Goal: Transaction & Acquisition: Purchase product/service

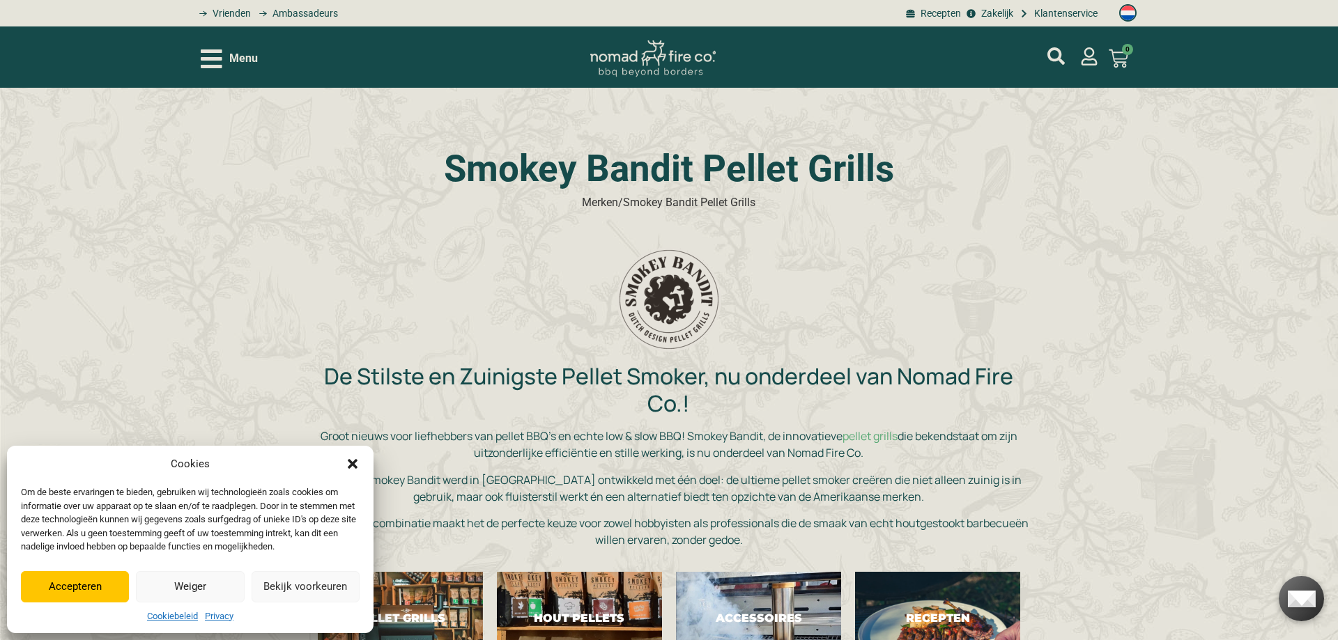
click at [102, 583] on button "Accepteren" at bounding box center [75, 586] width 108 height 31
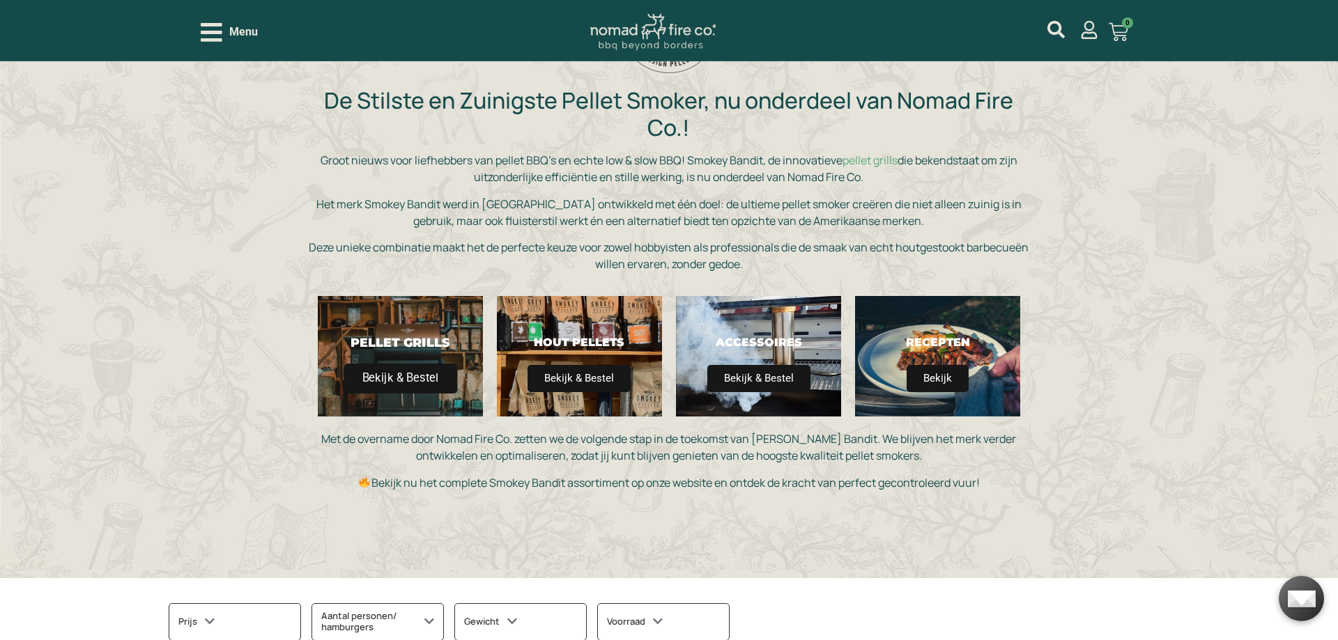
scroll to position [284, 0]
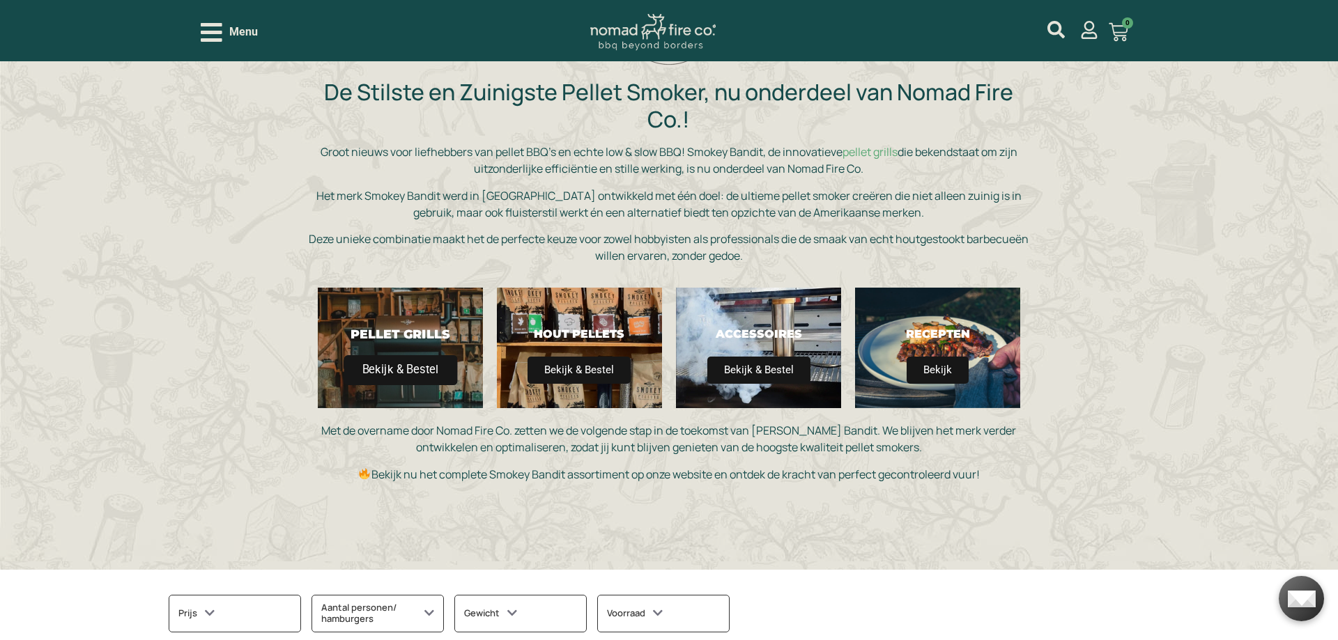
click at [381, 332] on h2 "Pellet Grills" at bounding box center [400, 334] width 128 height 15
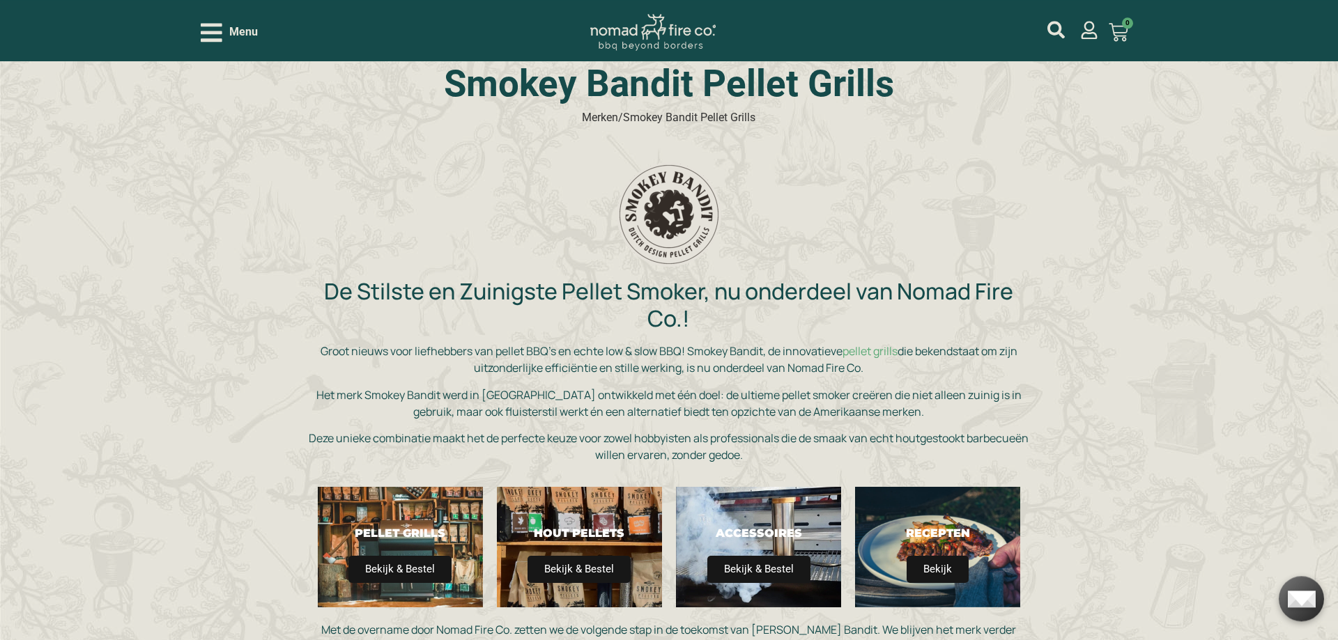
scroll to position [71, 0]
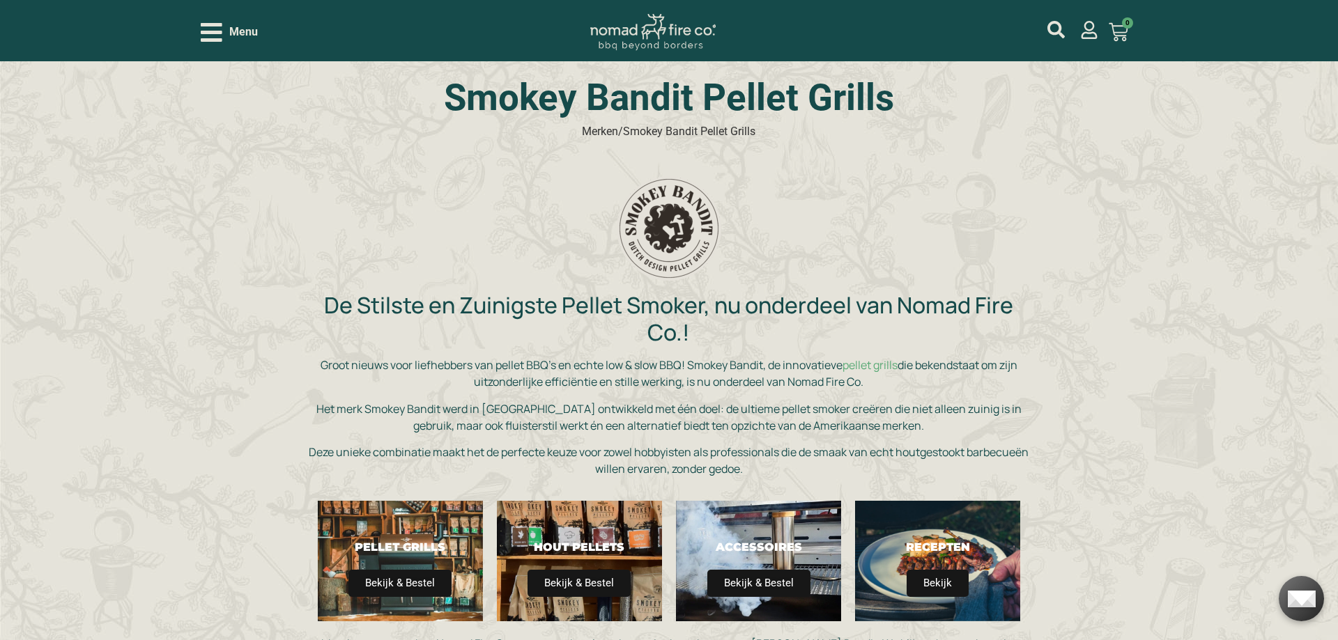
click at [210, 30] on icon "Open/Close Menu" at bounding box center [212, 32] width 22 height 24
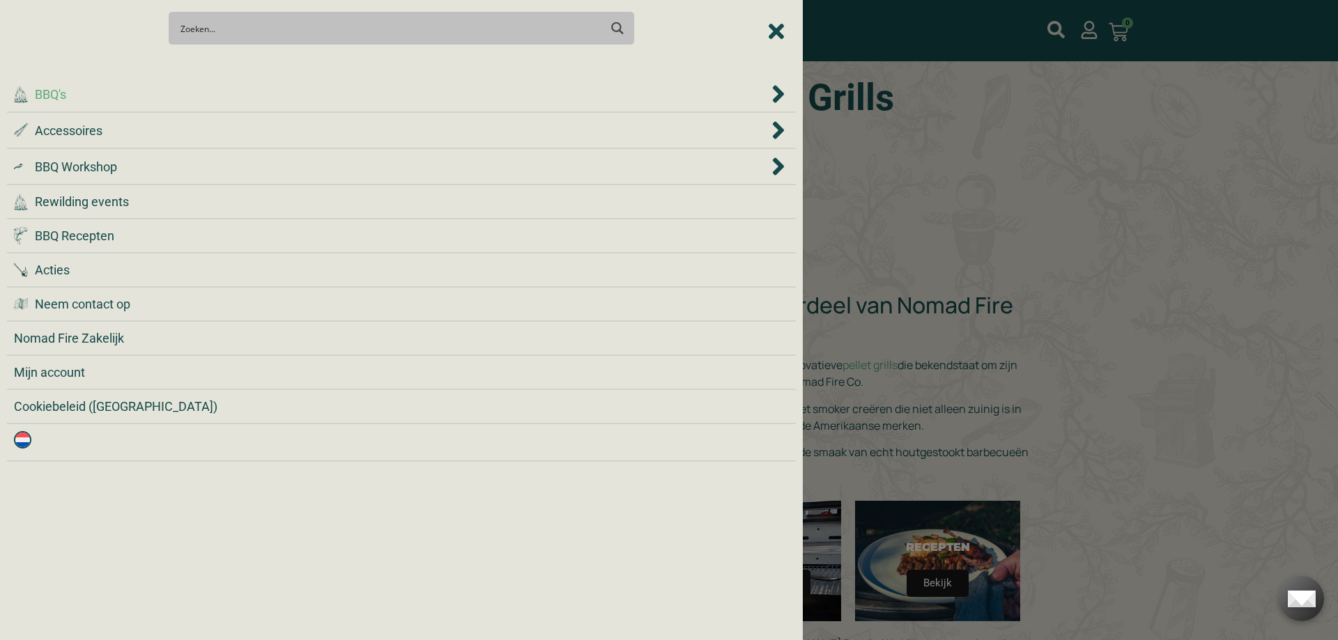
click at [783, 91] on icon "BBQ's" at bounding box center [778, 94] width 14 height 28
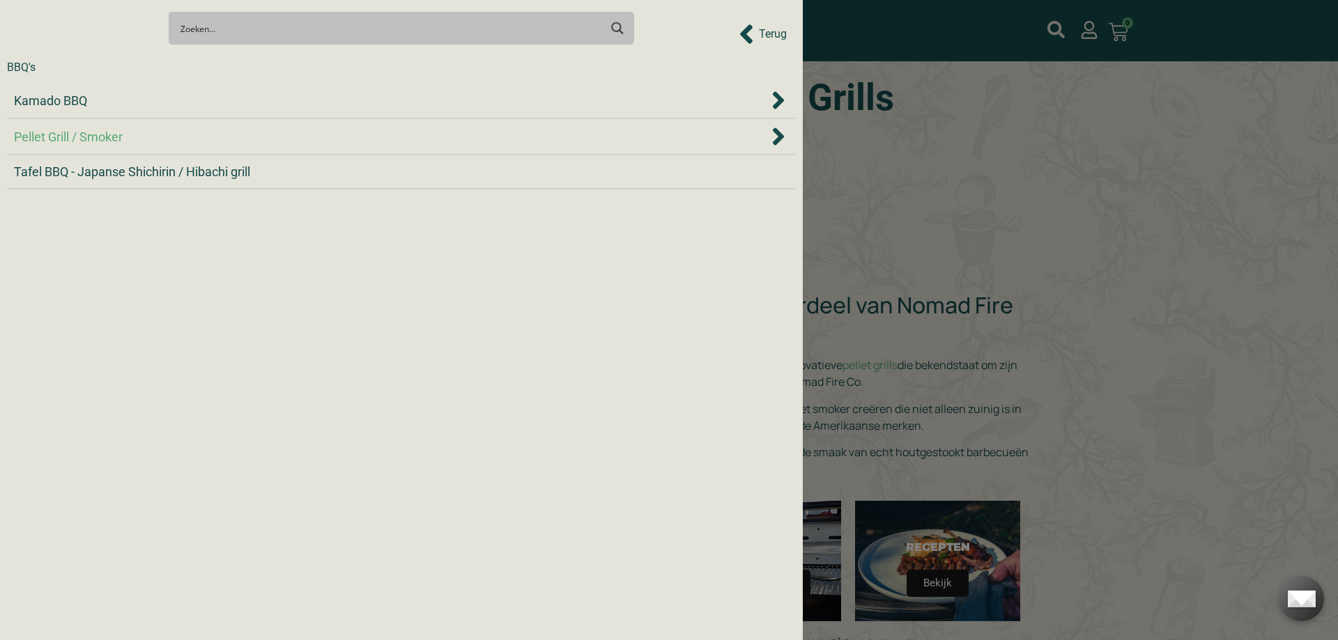
click at [114, 137] on span "Pellet Grill / Smoker" at bounding box center [68, 137] width 109 height 19
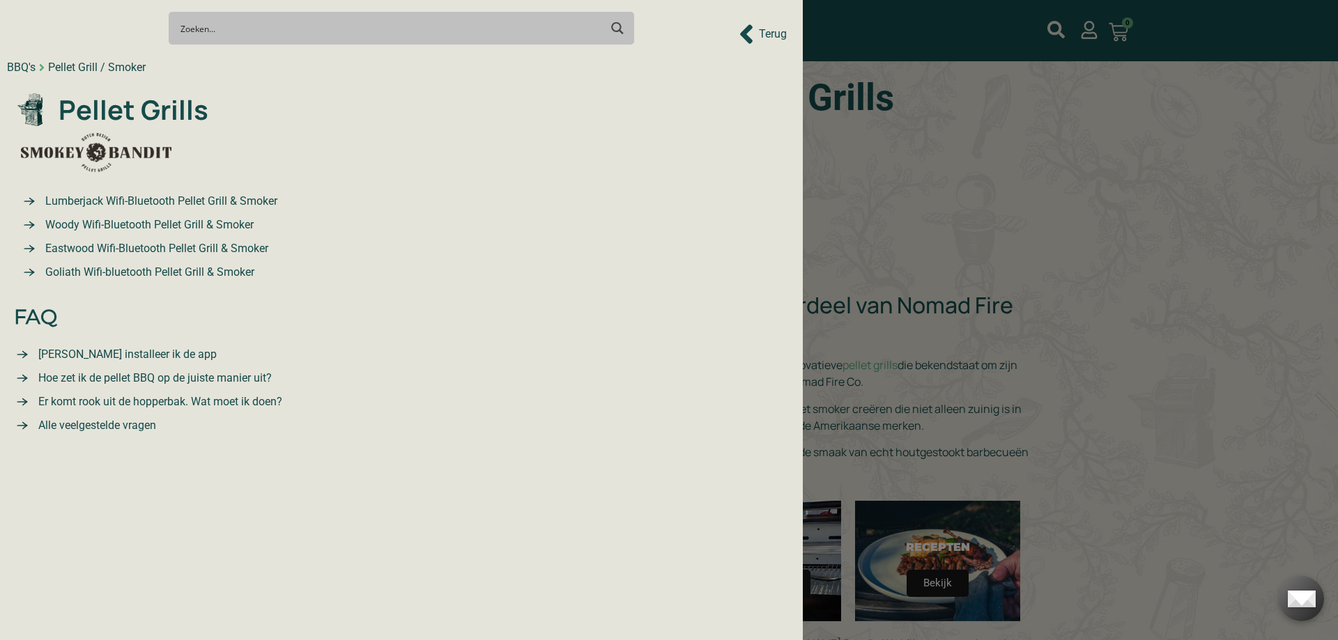
click at [130, 249] on span "Eastwood Wifi-Bluetooth Pellet Grill & Smoker" at bounding box center [155, 248] width 226 height 17
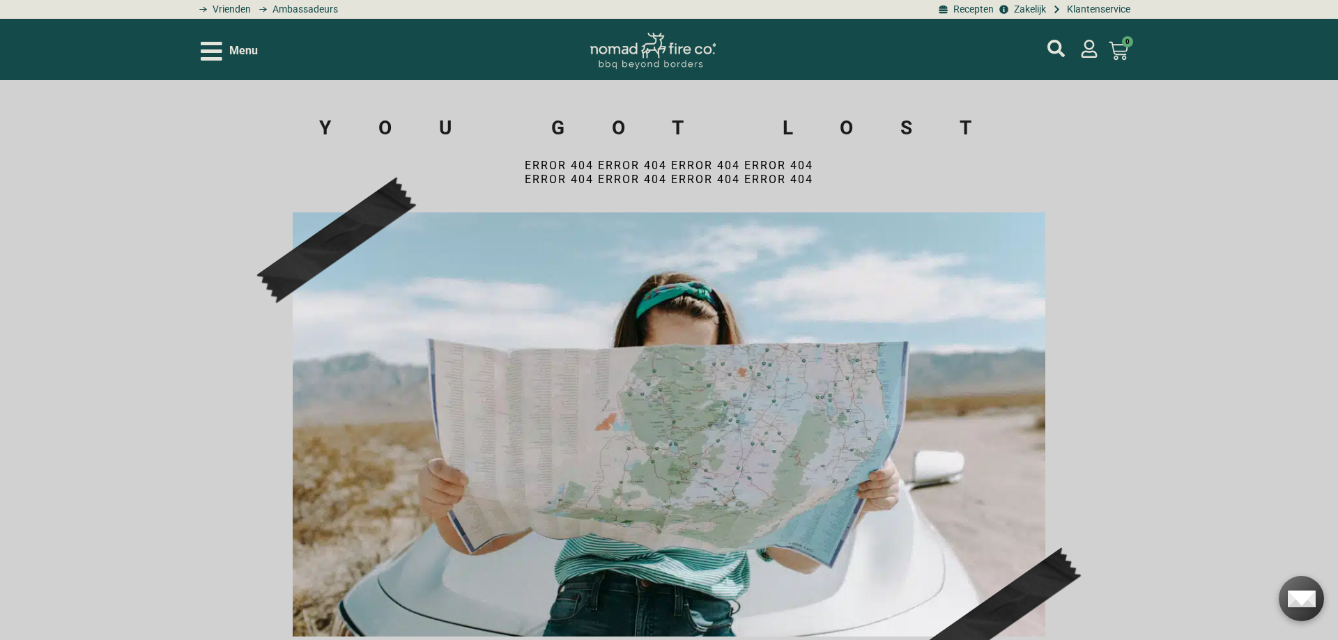
click at [667, 42] on img at bounding box center [652, 51] width 125 height 37
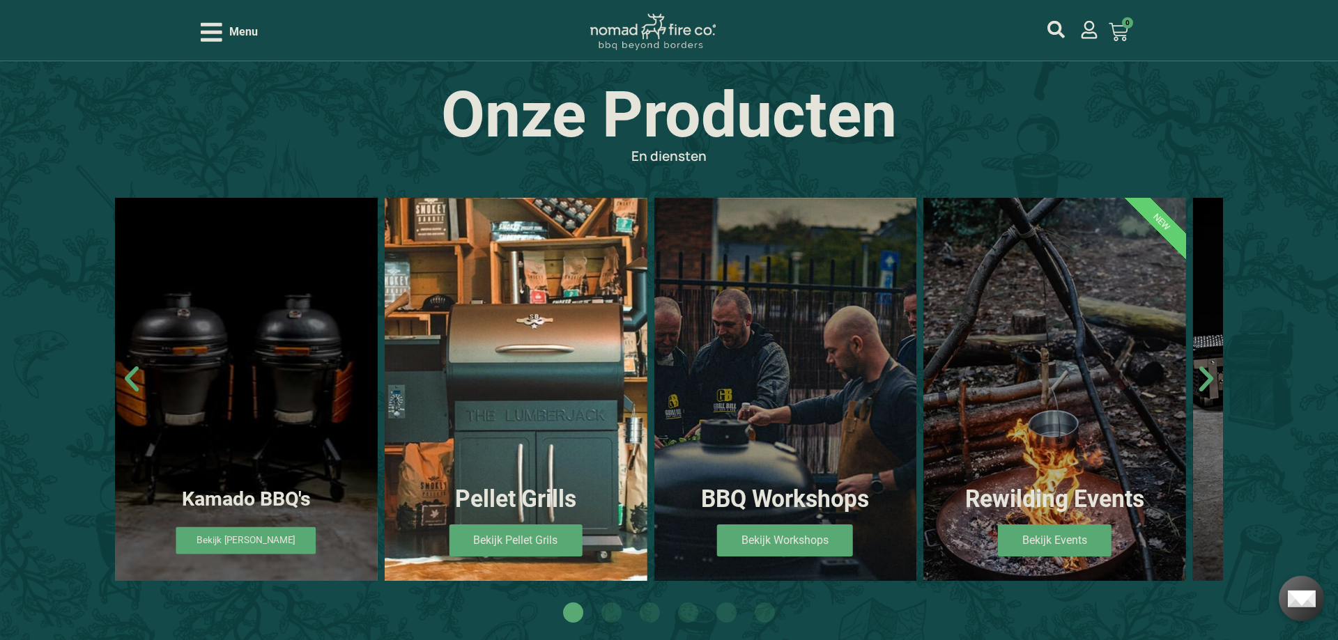
scroll to position [782, 0]
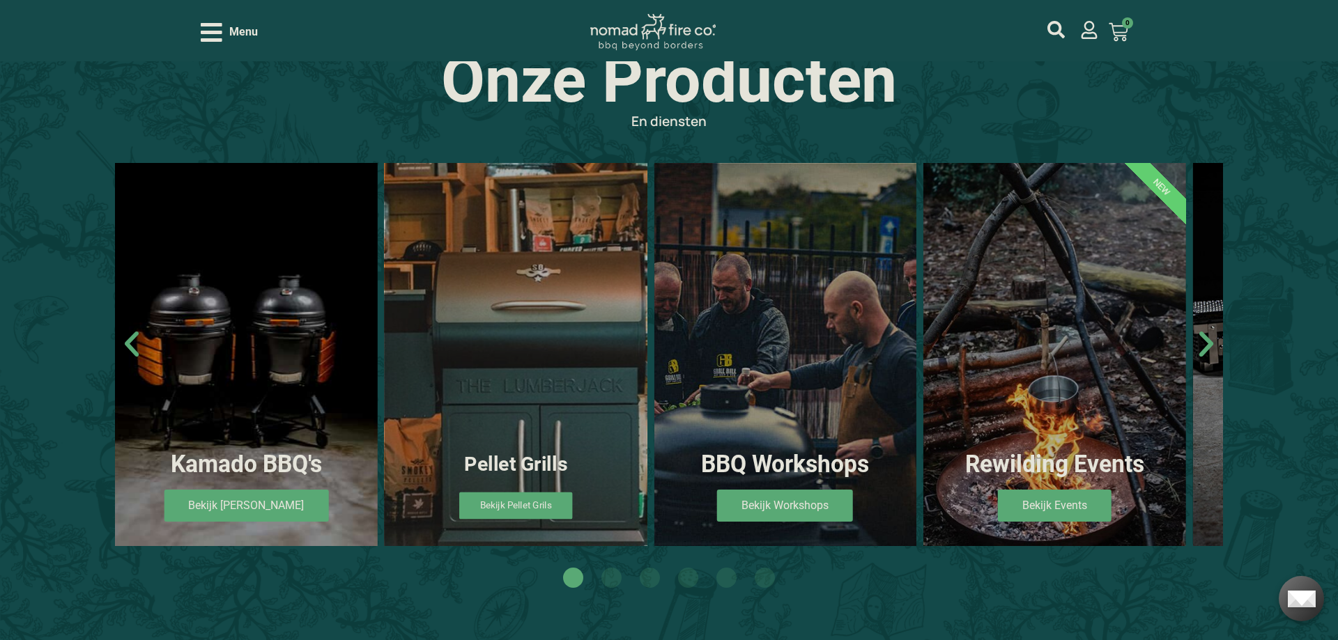
click at [529, 506] on link "Bekijk Pellet Grils" at bounding box center [515, 505] width 113 height 27
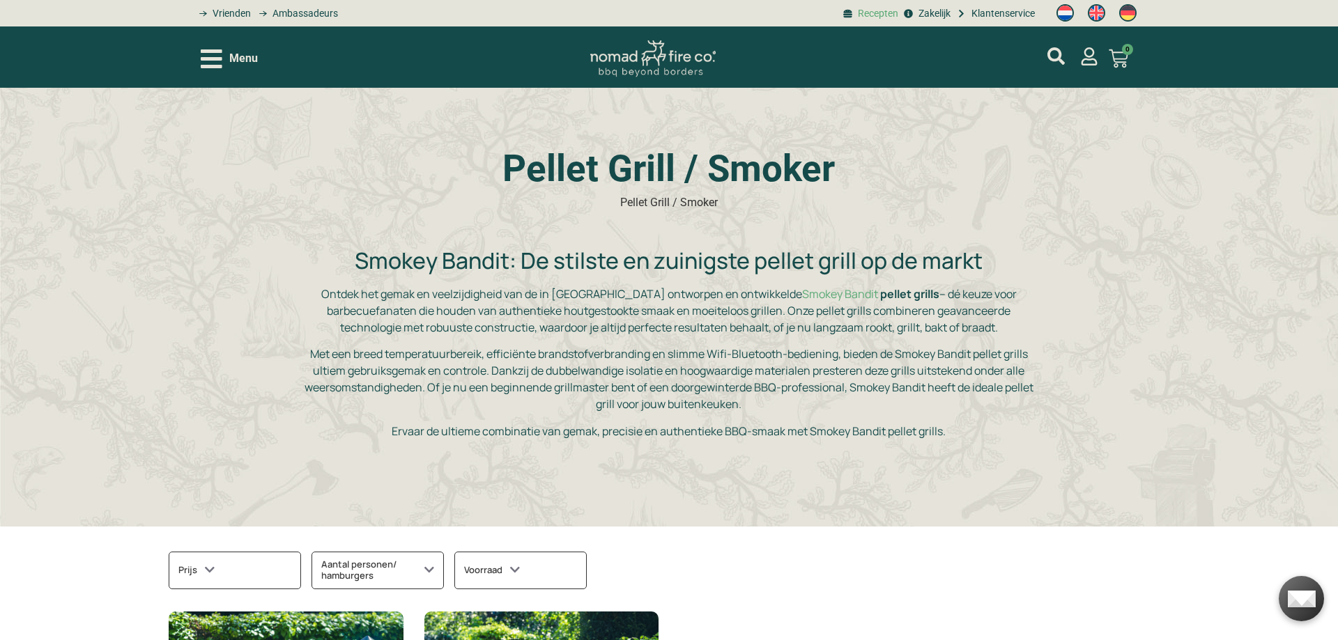
click at [873, 16] on span "Recepten" at bounding box center [876, 13] width 44 height 15
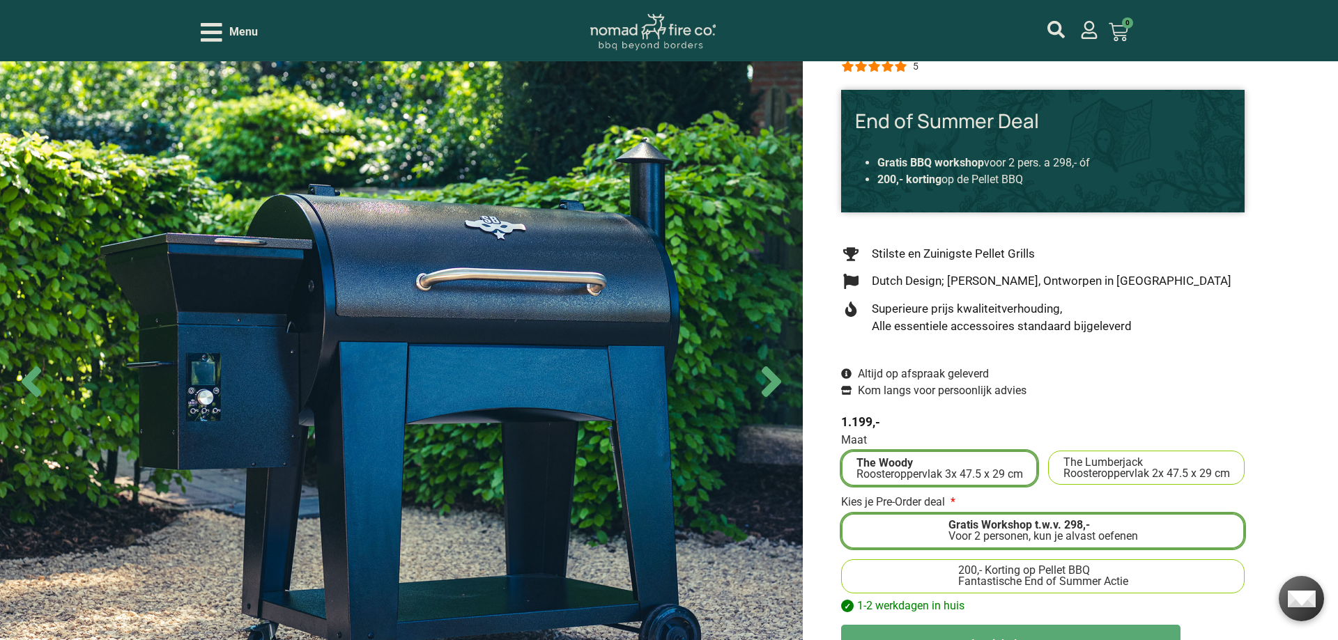
scroll to position [142, 0]
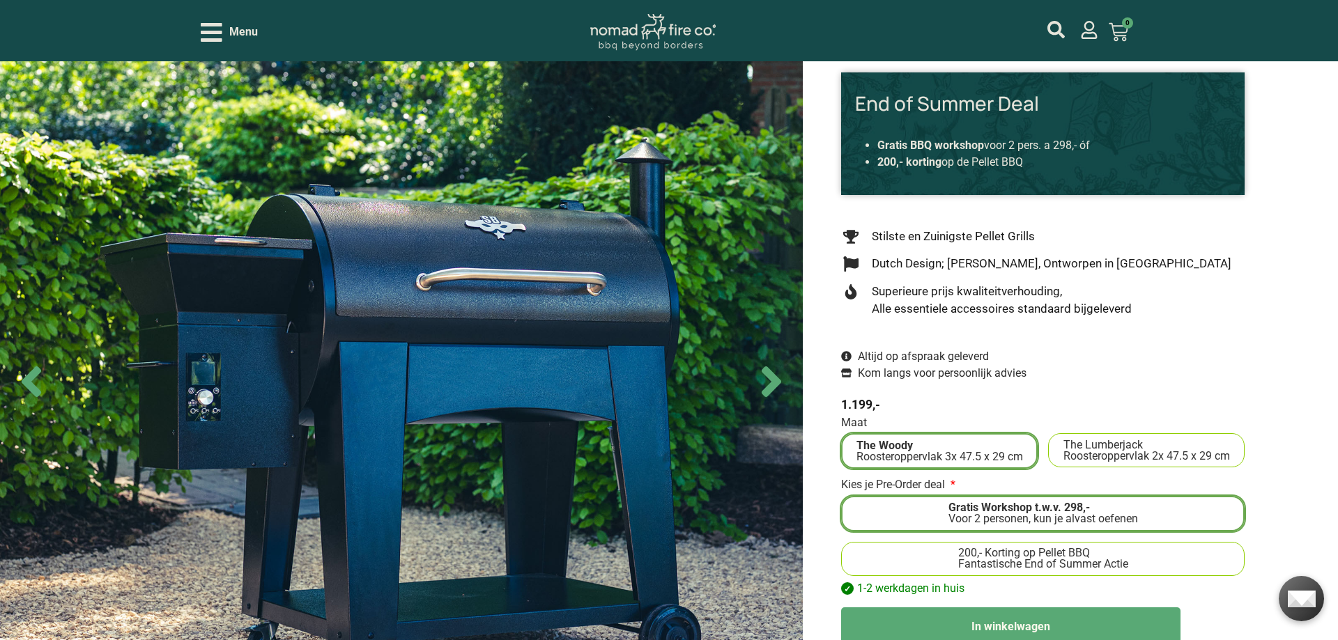
click at [960, 559] on div "Fantastische End of Summer Actie" at bounding box center [1043, 564] width 170 height 11
click at [0, 0] on input "200,- Korting op Pellet BBQ Fantastische End of Summer Actie" at bounding box center [0, 0] width 0 height 0
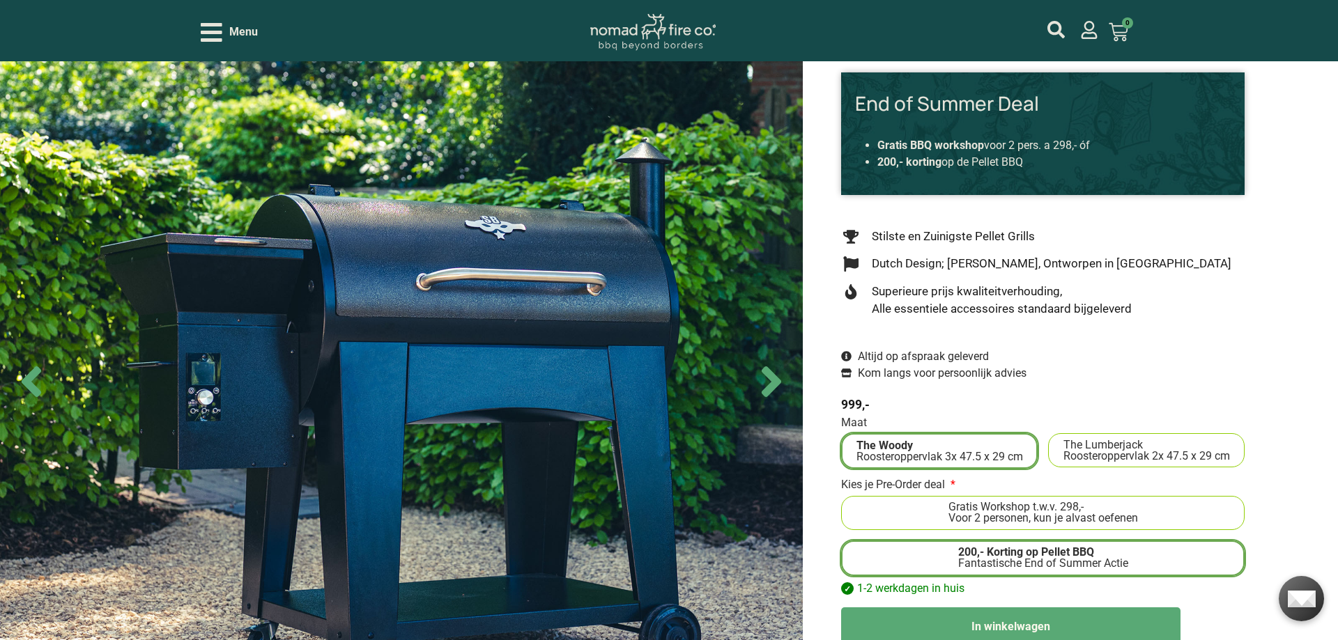
click at [495, 250] on img at bounding box center [401, 381] width 803 height 640
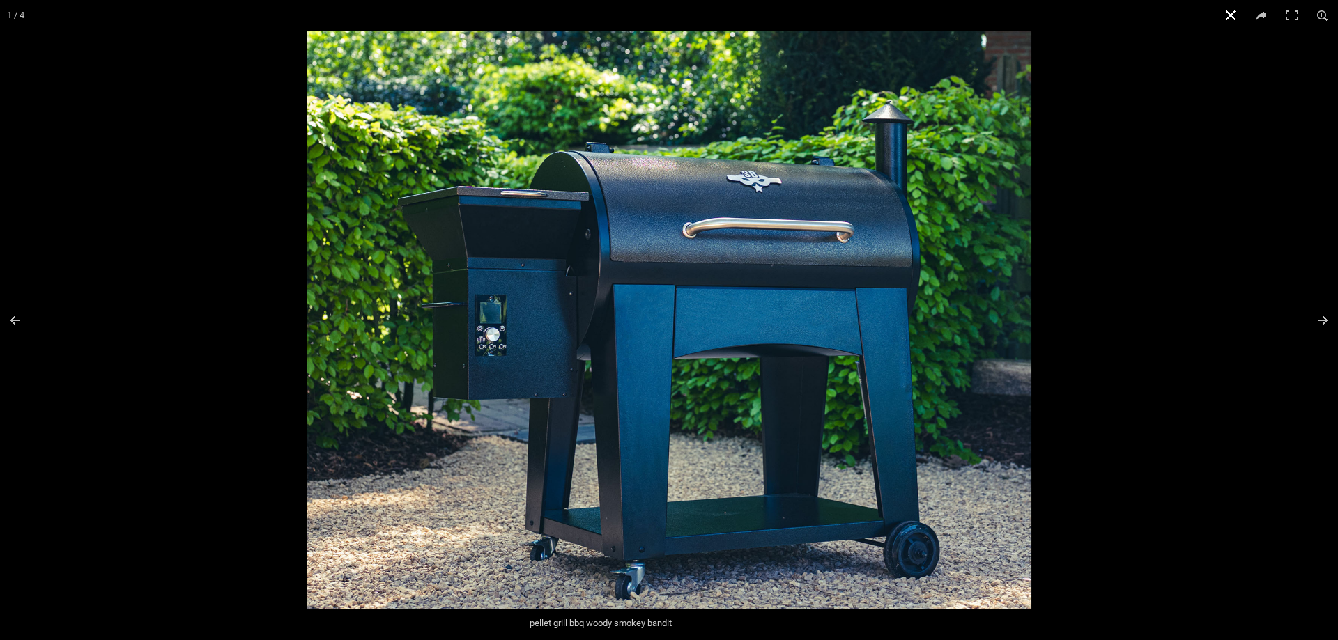
click at [1229, 14] on button "Close (Esc)" at bounding box center [1230, 15] width 31 height 31
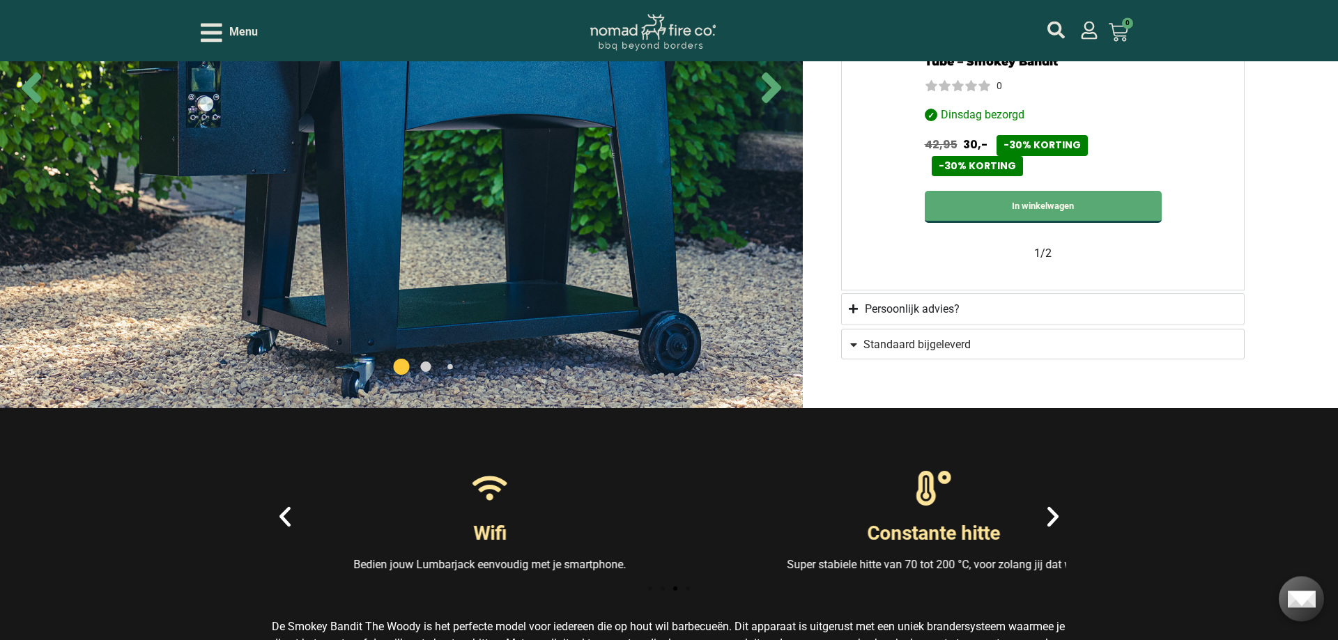
scroll to position [1351, 0]
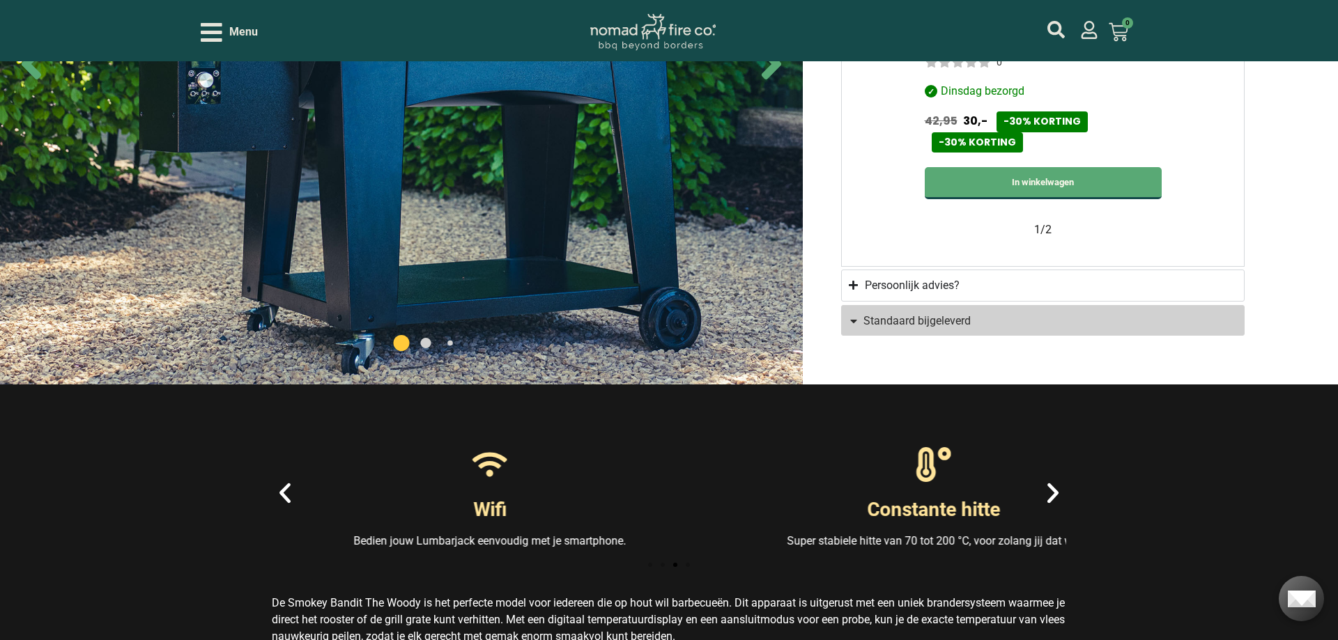
click at [863, 316] on span "Standaard bijgeleverd" at bounding box center [1035, 321] width 375 height 11
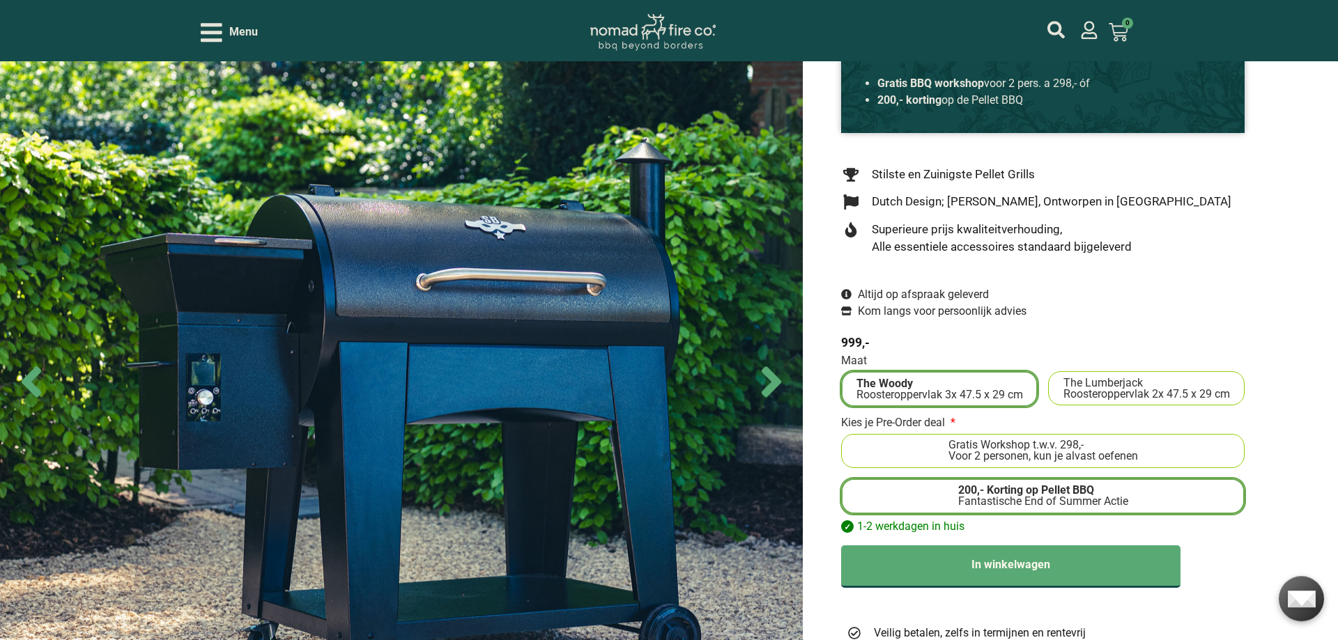
scroll to position [142, 0]
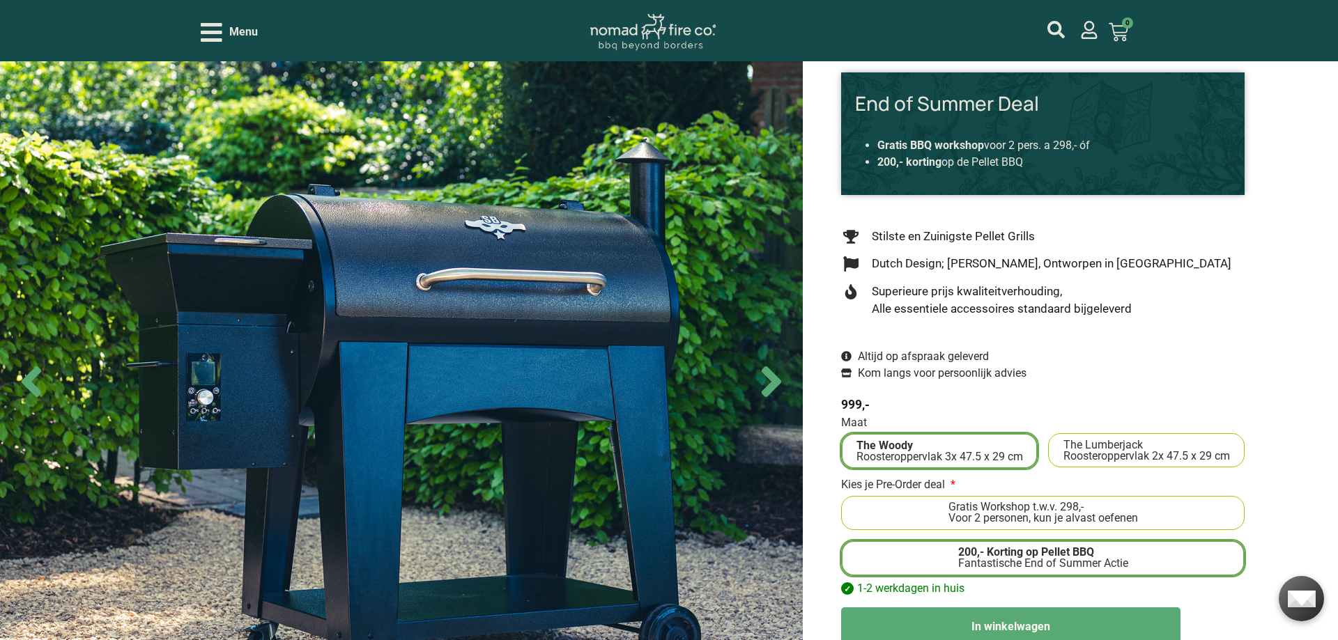
click at [1166, 451] on div "Roosteroppervlak 2x 47.5 x 29 cm" at bounding box center [1146, 456] width 167 height 11
click at [0, 0] on input "The Lumberjack Roosteroppervlak 2x 47.5 x 29 cm" at bounding box center [0, 0] width 0 height 0
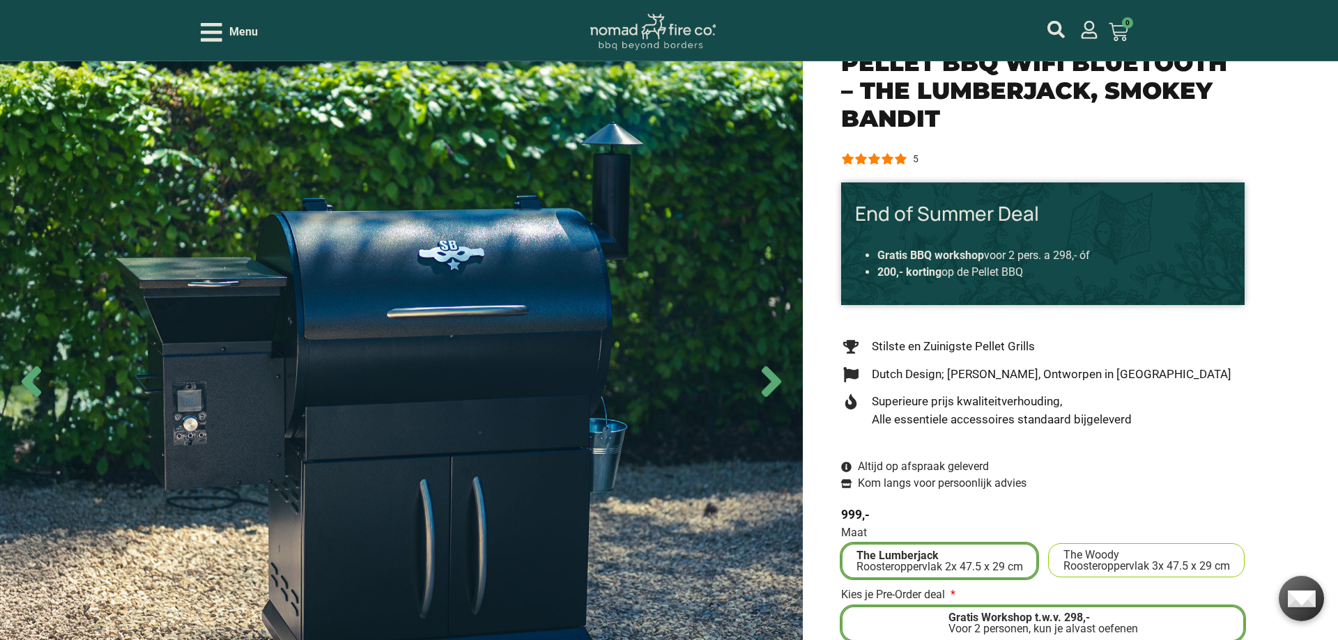
scroll to position [71, 0]
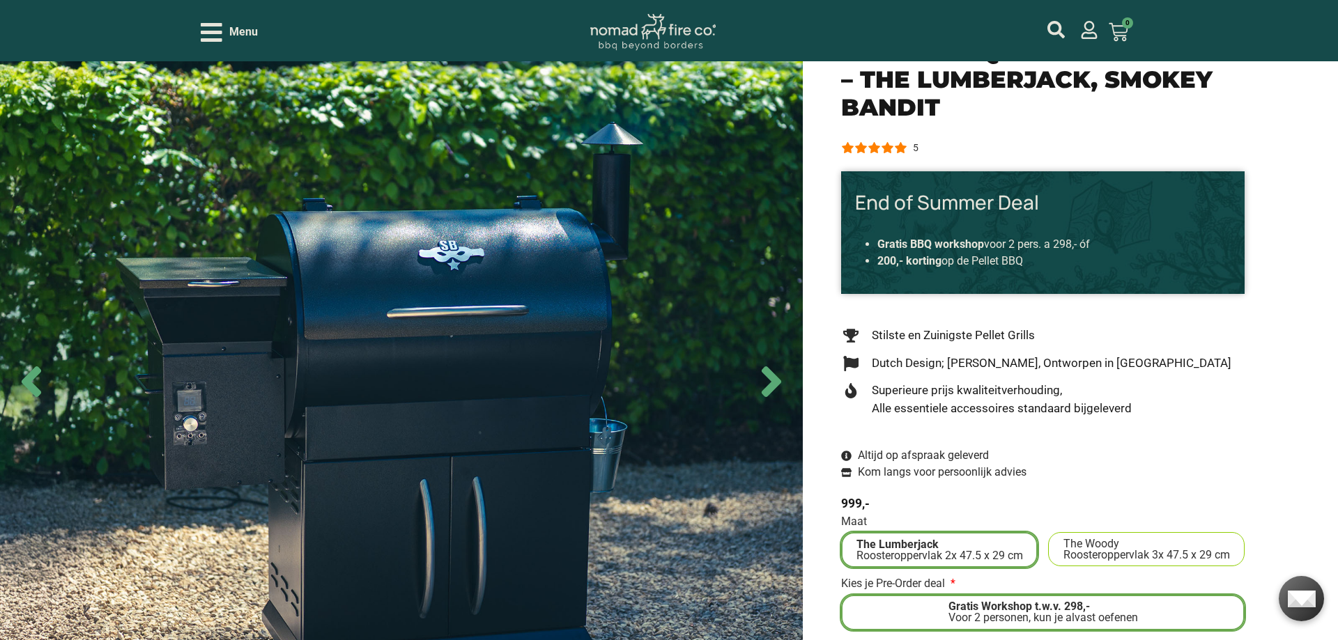
click at [1112, 539] on span "The Woody" at bounding box center [1091, 544] width 56 height 11
click at [0, 0] on input "The Woody Roosteroppervlak 3x 47.5 x 29 cm" at bounding box center [0, 0] width 0 height 0
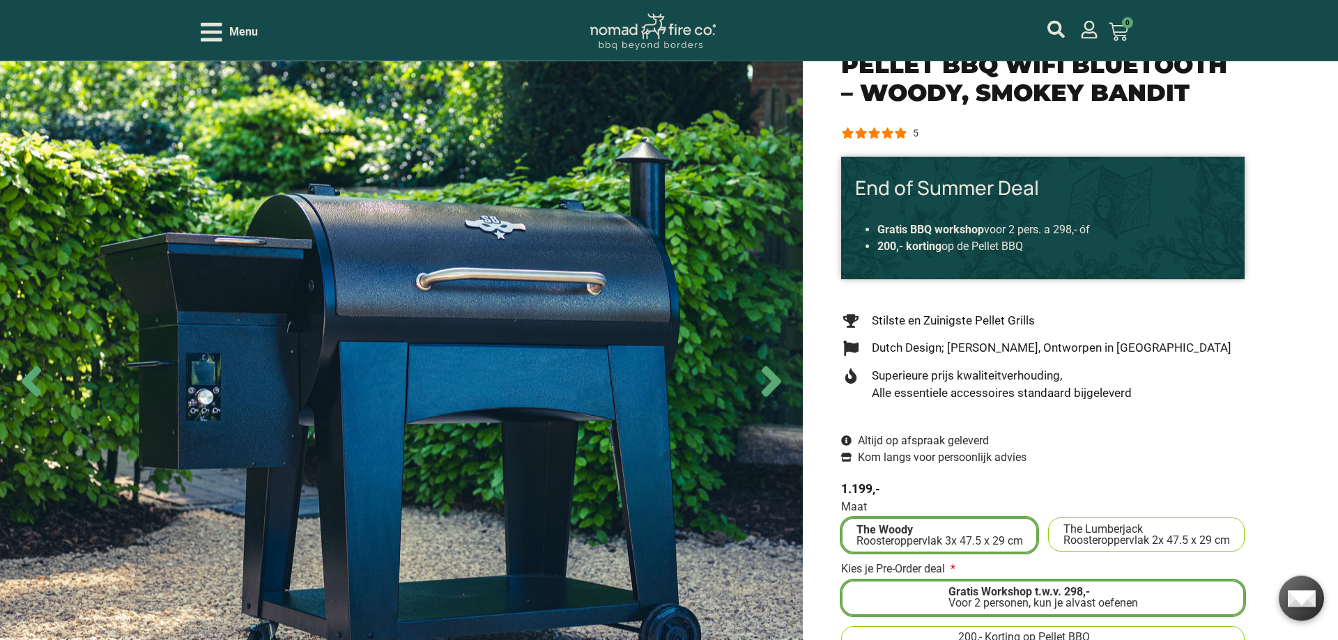
scroll to position [71, 0]
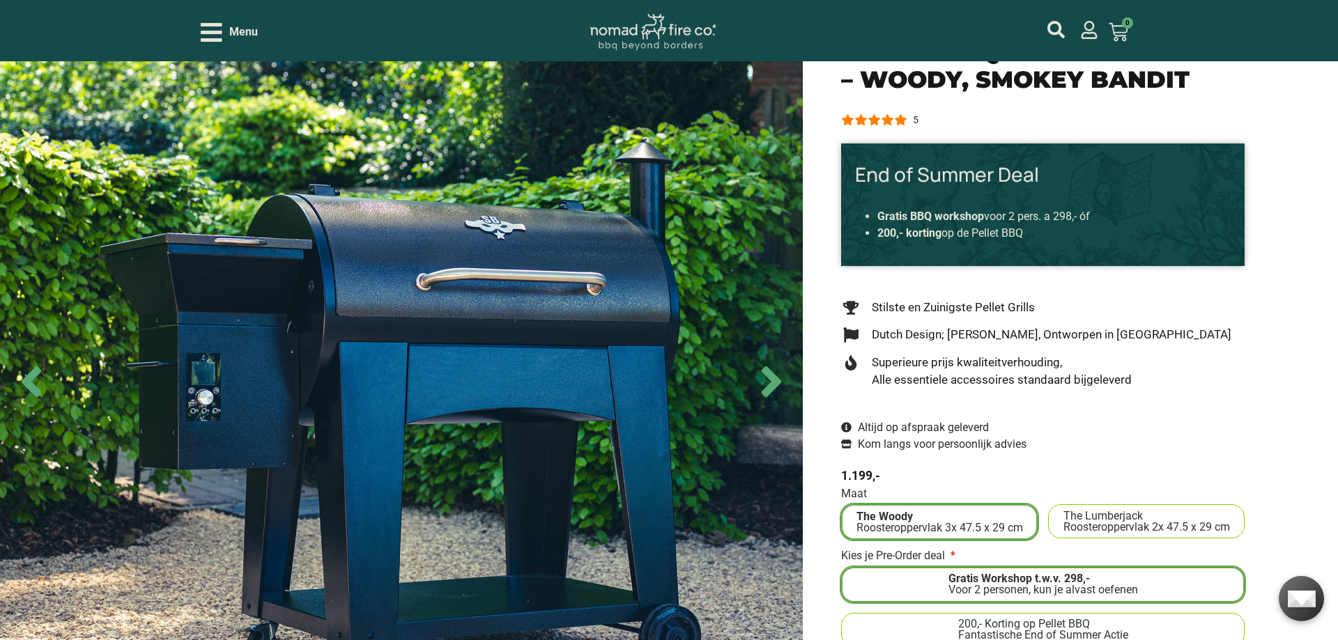
click at [1109, 511] on span "The Lumberjack" at bounding box center [1102, 516] width 79 height 11
click at [0, 0] on input "The Lumberjack Roosteroppervlak 2x 47.5 x 29 cm" at bounding box center [0, 0] width 0 height 0
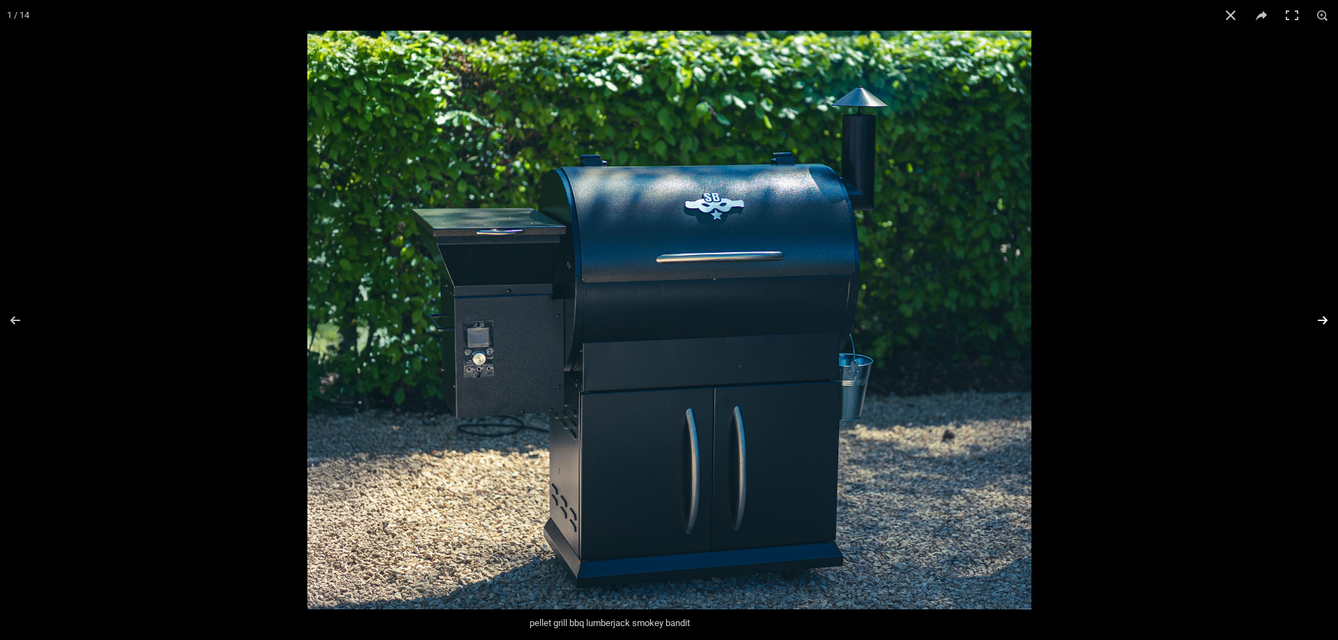
click at [1322, 322] on button "Next (arrow right)" at bounding box center [1313, 321] width 49 height 70
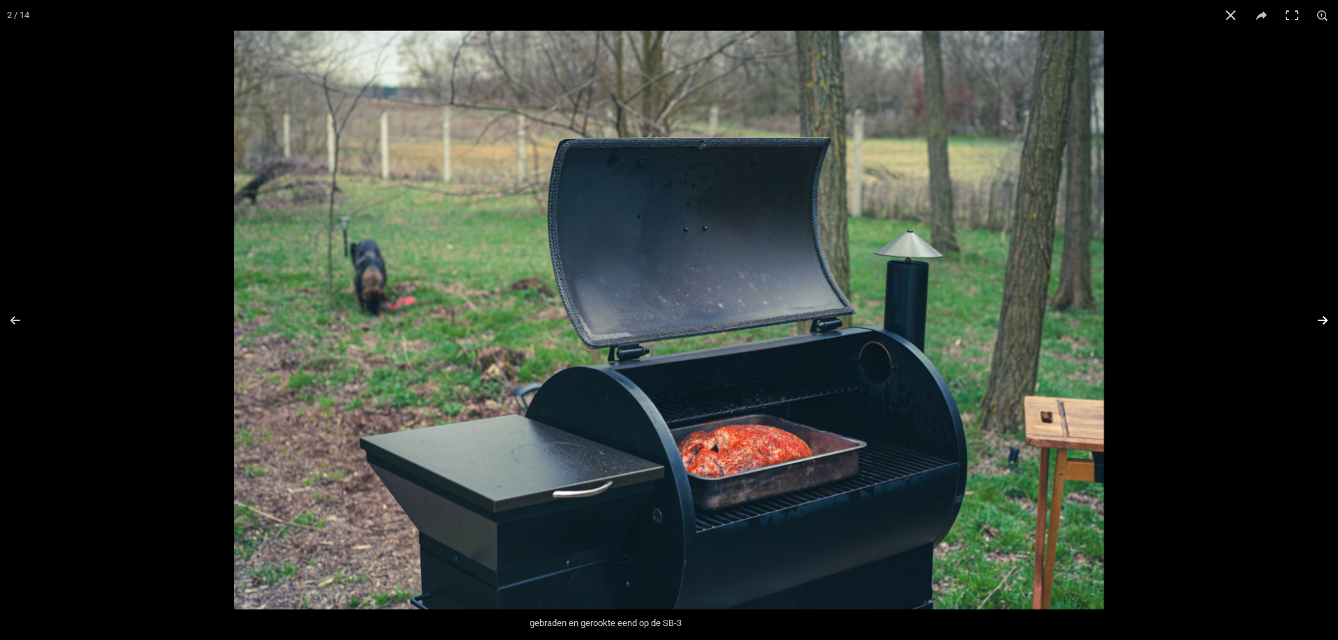
click at [1327, 325] on button "Next (arrow right)" at bounding box center [1313, 321] width 49 height 70
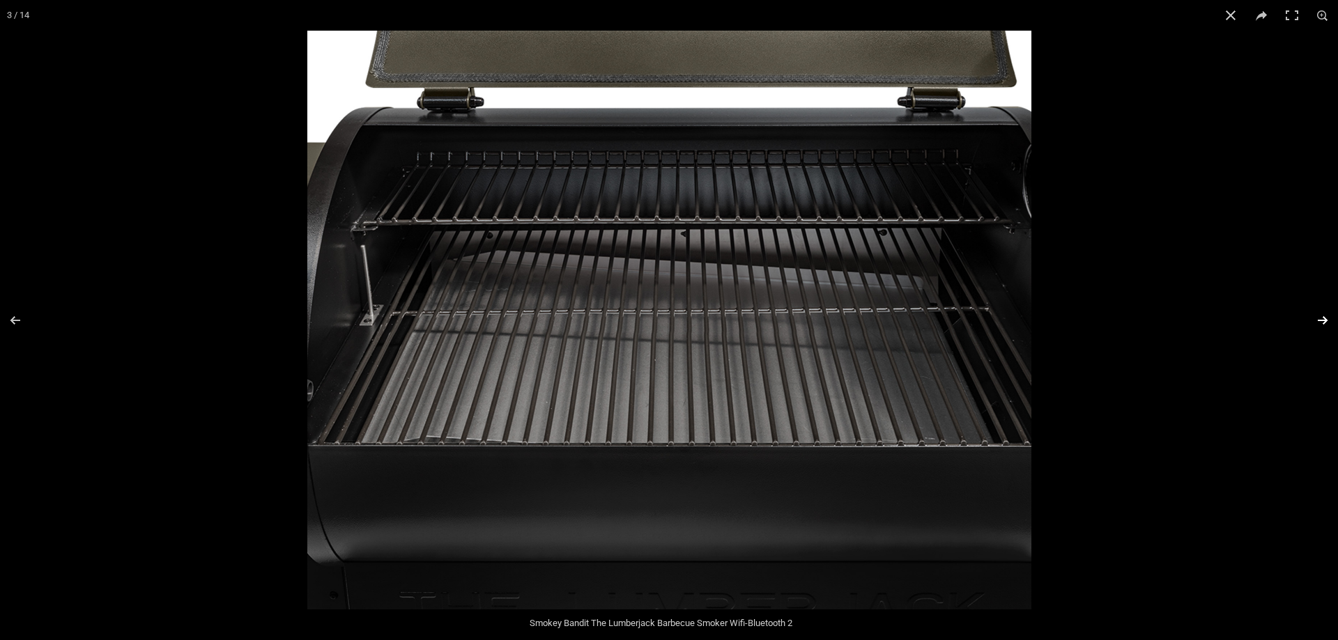
click at [1327, 325] on button "Next (arrow right)" at bounding box center [1313, 321] width 49 height 70
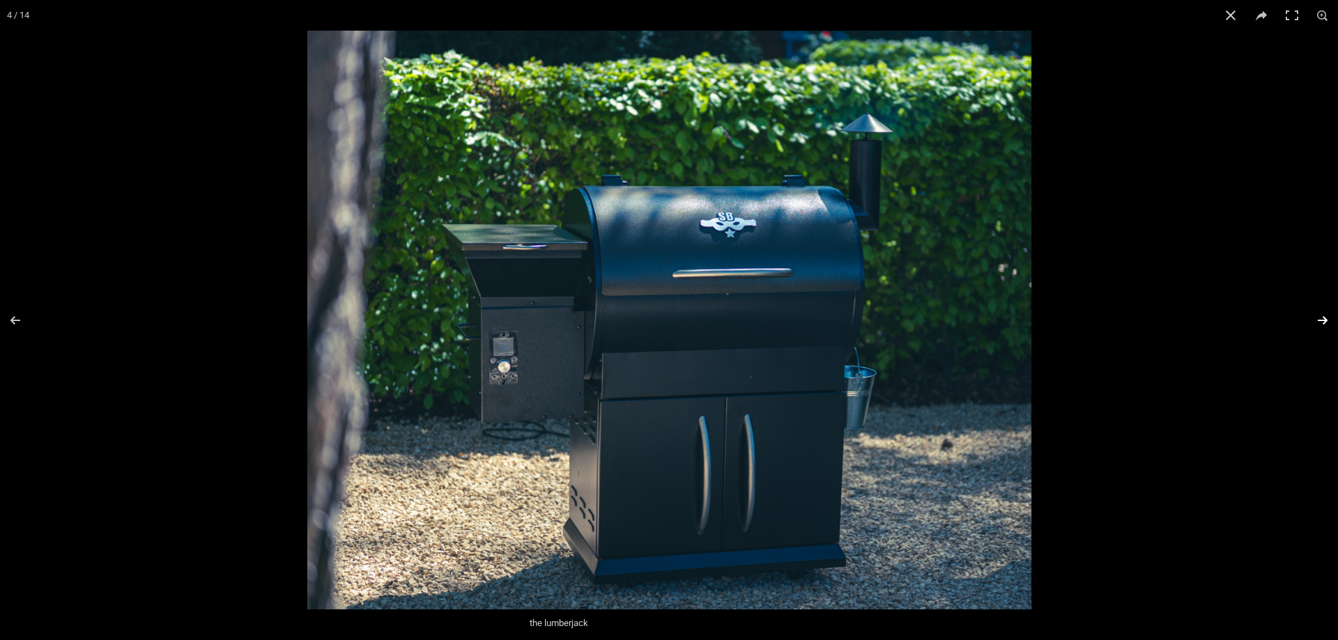
click at [1328, 324] on button "Next (arrow right)" at bounding box center [1313, 321] width 49 height 70
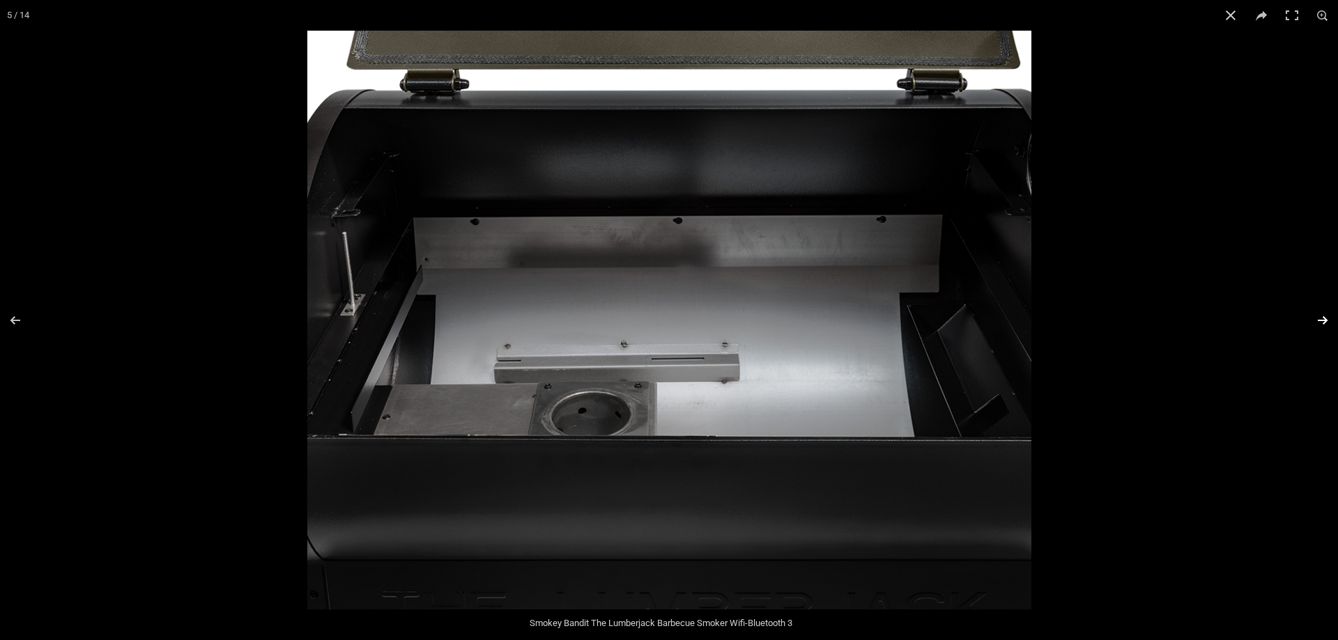
click at [1329, 323] on button "Next (arrow right)" at bounding box center [1313, 321] width 49 height 70
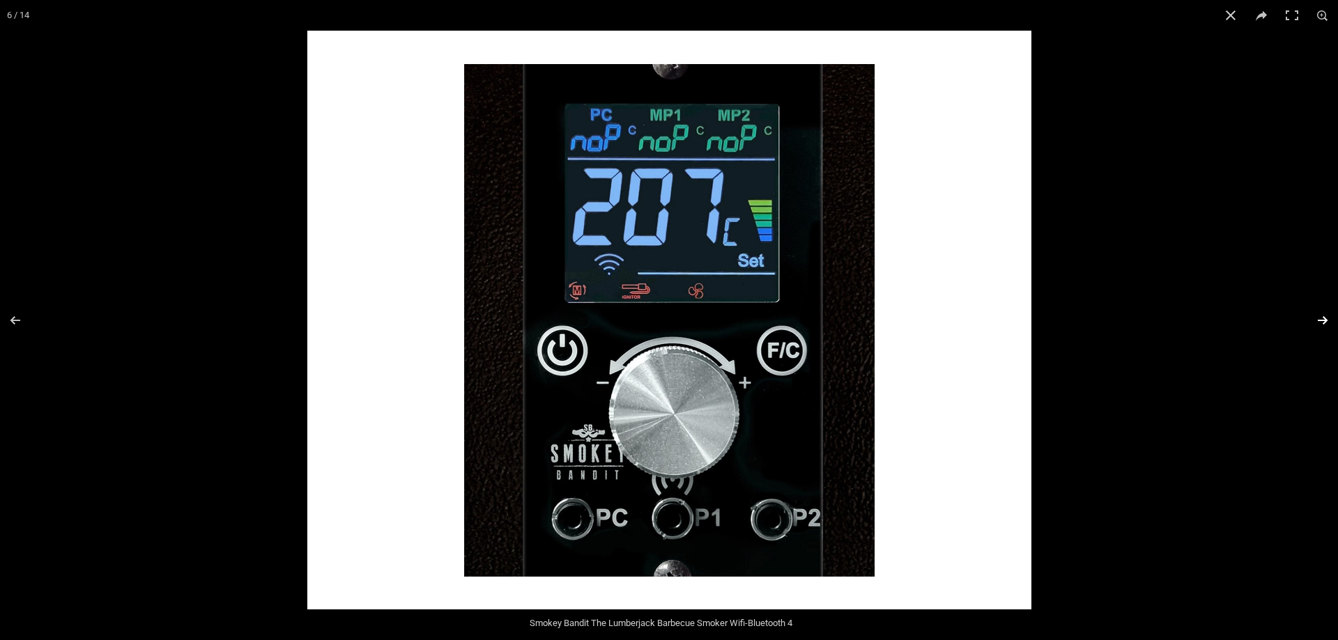
click at [1316, 322] on button "Next (arrow right)" at bounding box center [1313, 321] width 49 height 70
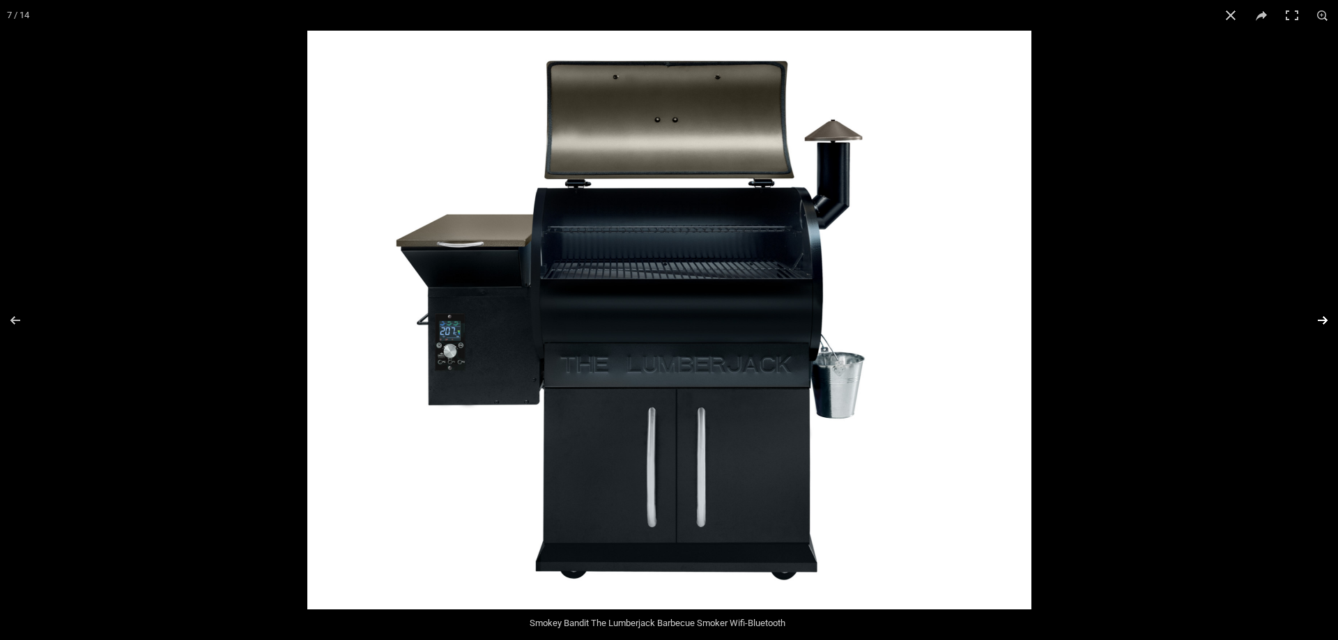
click at [1324, 321] on button "Next (arrow right)" at bounding box center [1313, 321] width 49 height 70
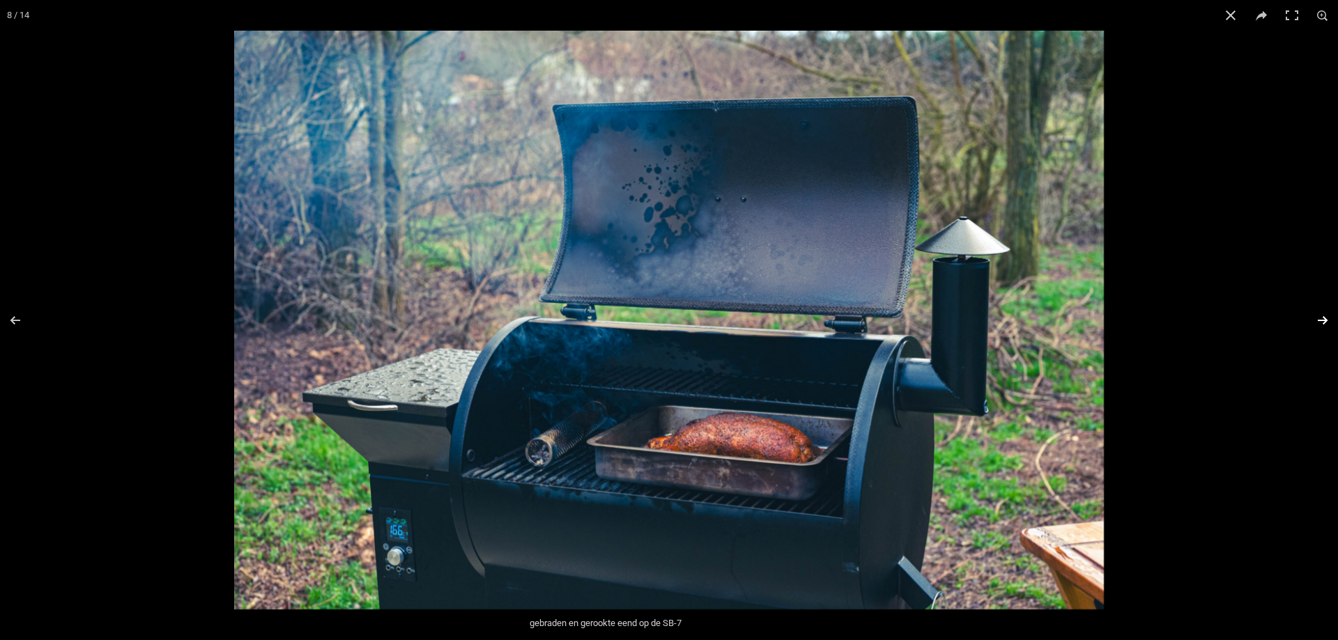
click at [1326, 322] on button "Next (arrow right)" at bounding box center [1313, 321] width 49 height 70
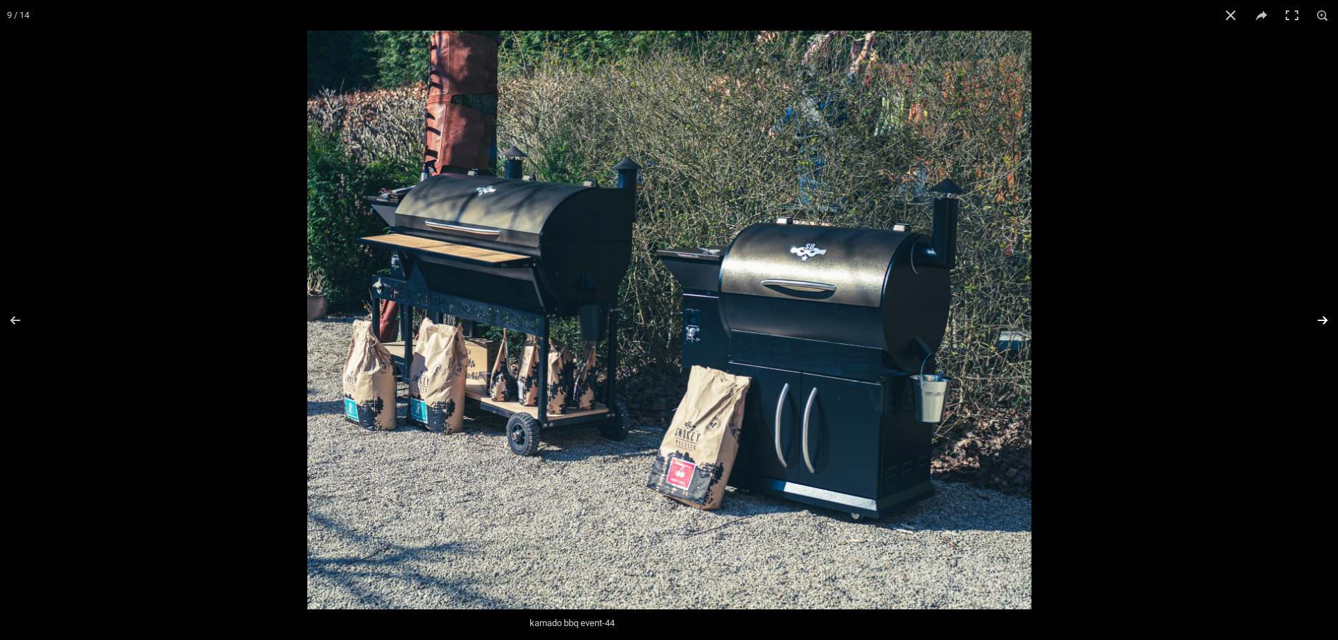
click at [1319, 317] on button "Next (arrow right)" at bounding box center [1313, 321] width 49 height 70
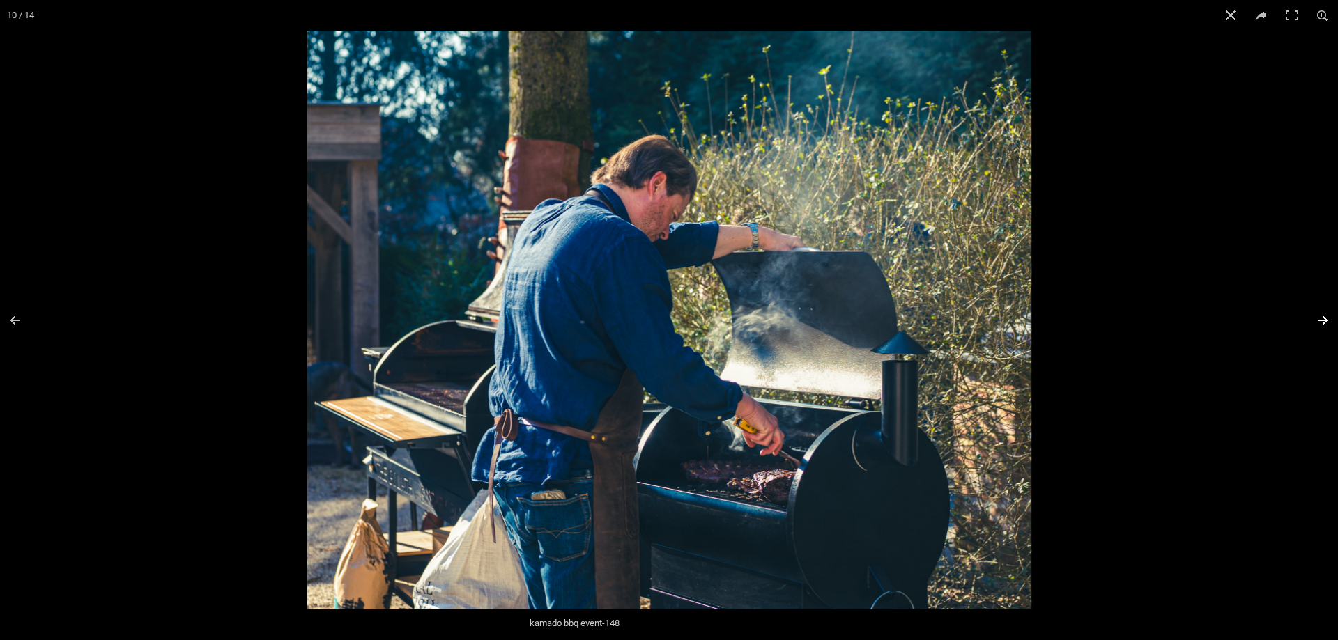
click at [1324, 317] on button "Next (arrow right)" at bounding box center [1313, 321] width 49 height 70
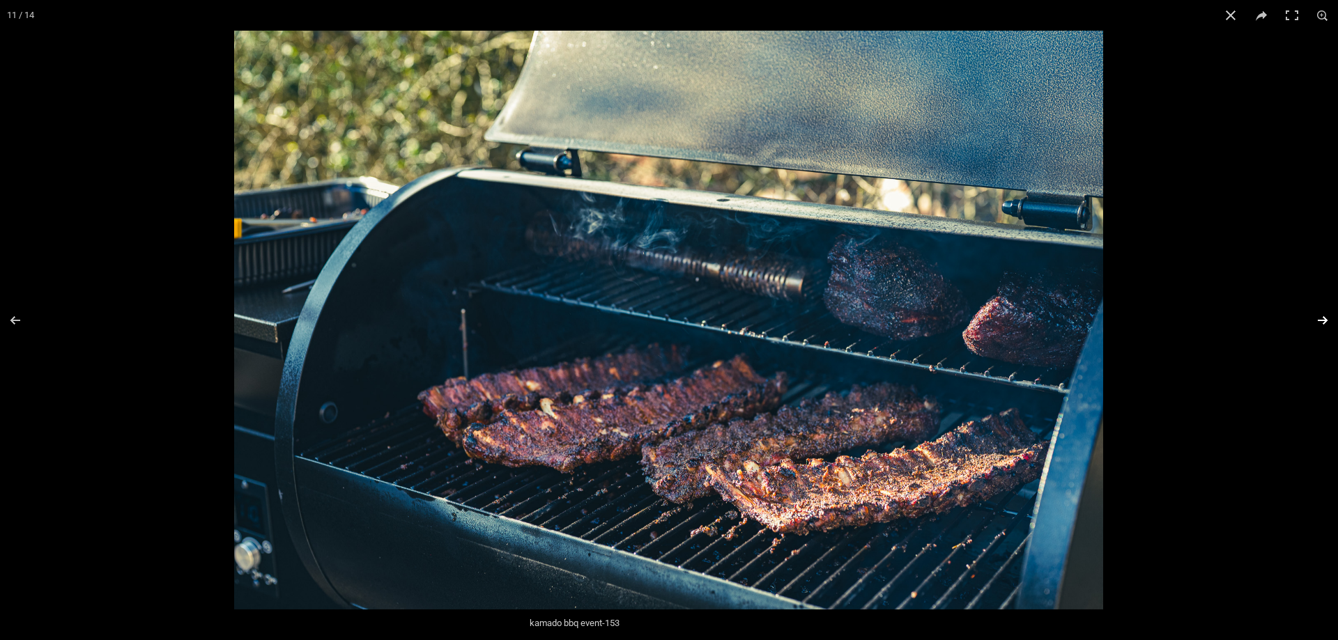
click at [1324, 317] on button "Next (arrow right)" at bounding box center [1313, 321] width 49 height 70
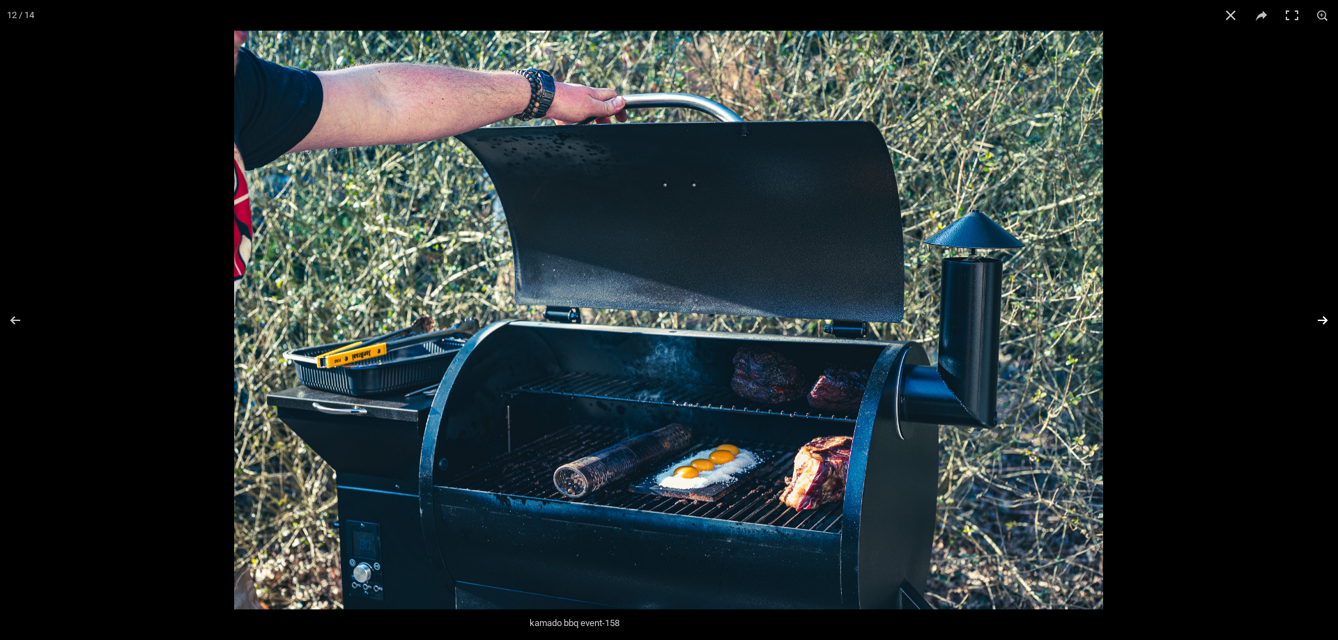
click at [1324, 317] on button "Next (arrow right)" at bounding box center [1313, 321] width 49 height 70
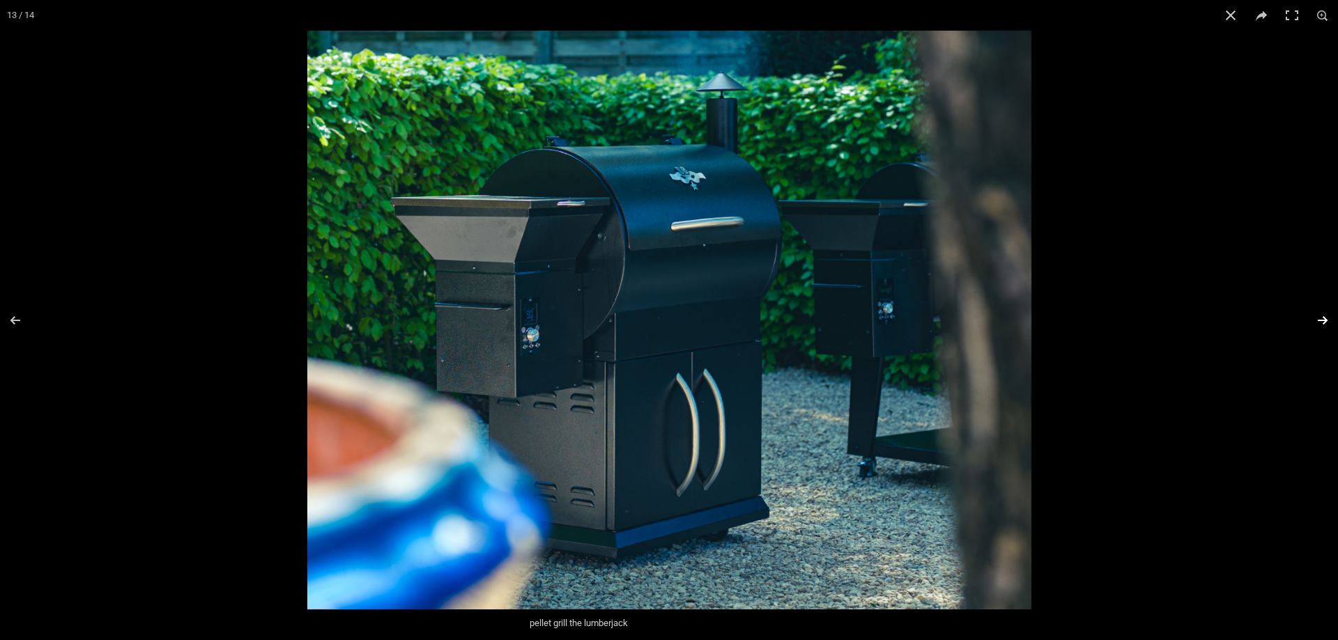
click at [1325, 301] on button "Next (arrow right)" at bounding box center [1313, 321] width 49 height 70
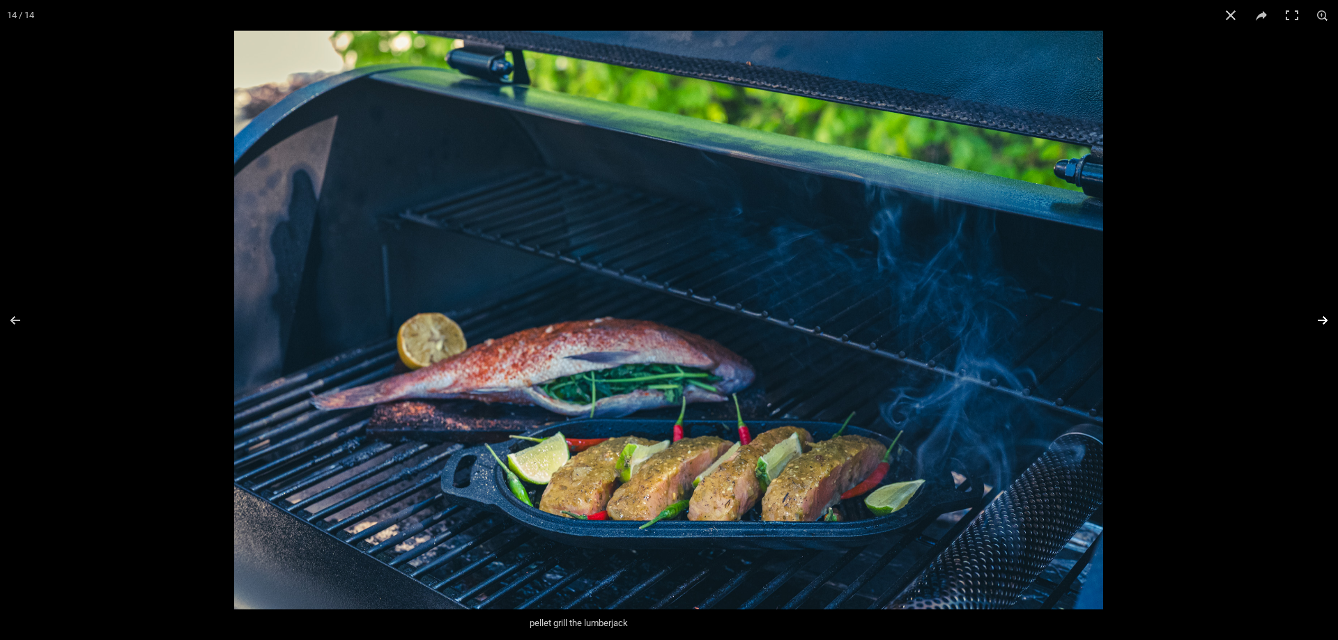
click at [1328, 317] on button "Next (arrow right)" at bounding box center [1313, 321] width 49 height 70
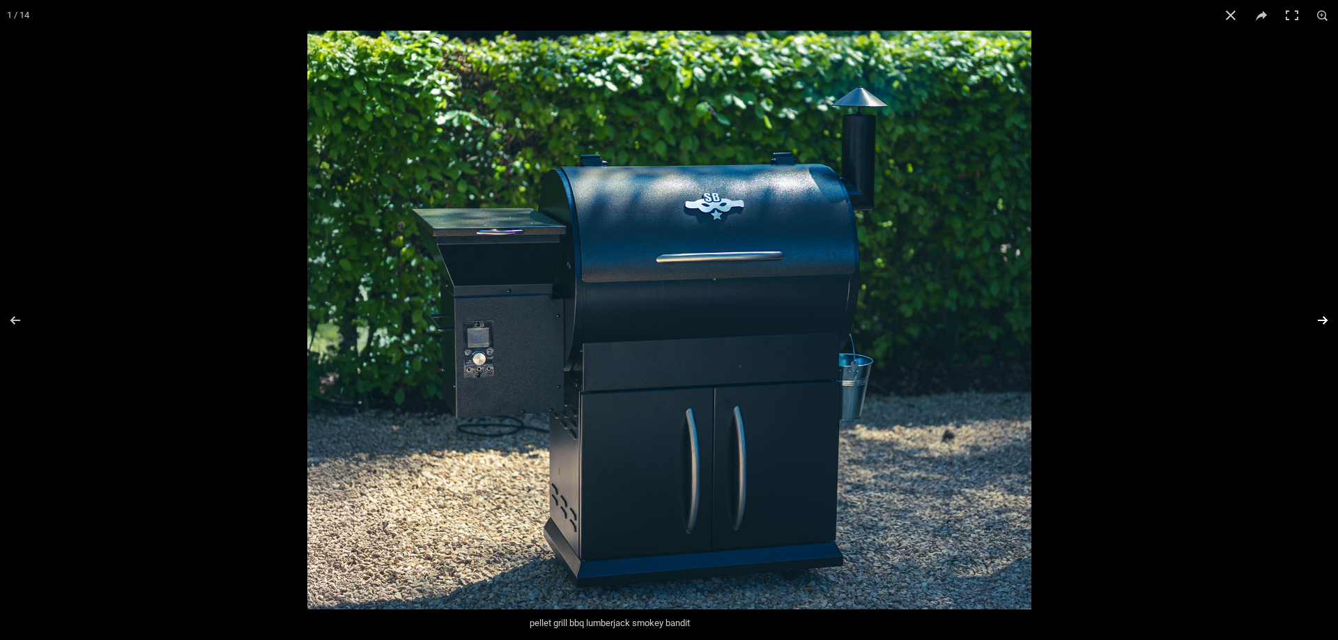
click at [1328, 317] on button "Next (arrow right)" at bounding box center [1313, 321] width 49 height 70
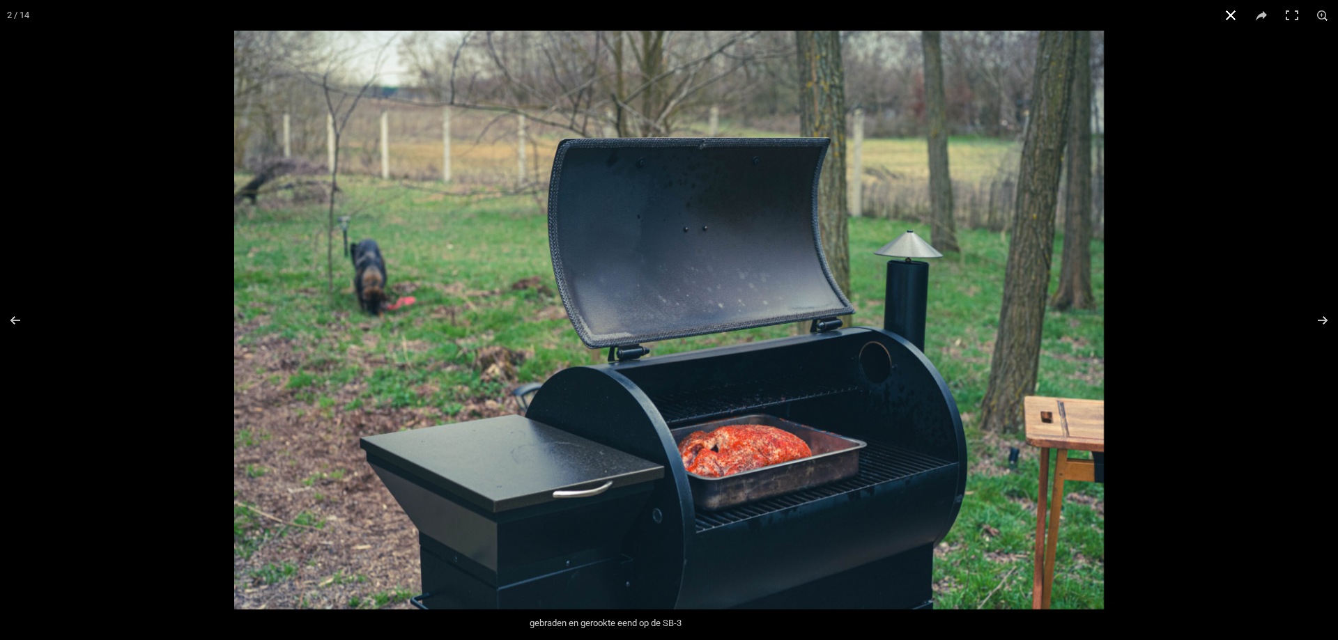
click at [1236, 15] on button "Close (Esc)" at bounding box center [1230, 15] width 31 height 31
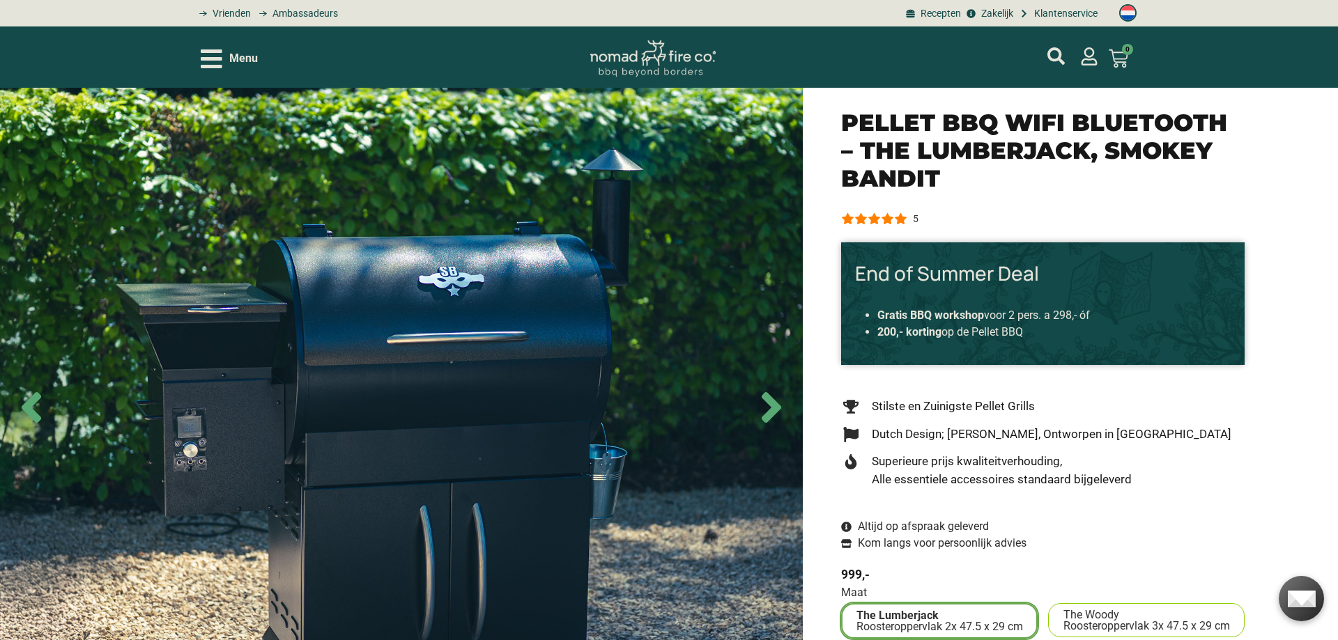
click at [1117, 610] on span "The Woody" at bounding box center [1091, 615] width 56 height 11
click at [0, 0] on input "The Woody Roosteroppervlak 3x 47.5 x 29 cm" at bounding box center [0, 0] width 0 height 0
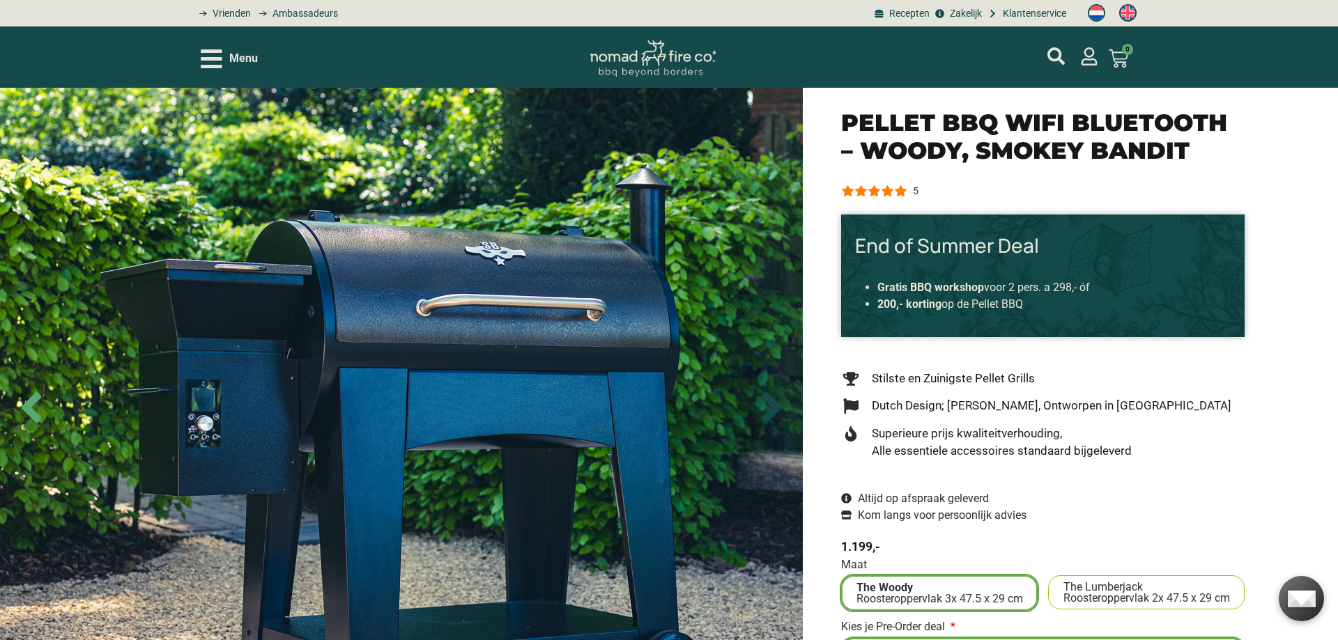
click at [766, 411] on icon "Next slide" at bounding box center [771, 407] width 49 height 49
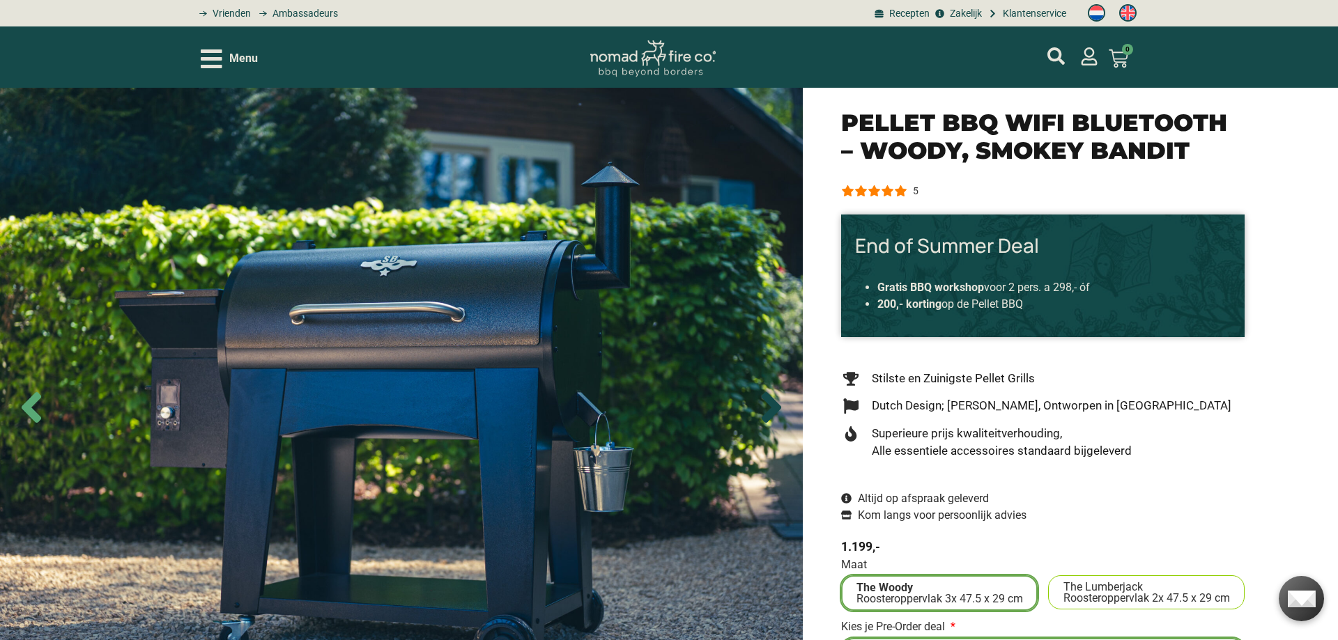
click at [766, 411] on icon "Next slide" at bounding box center [771, 407] width 49 height 49
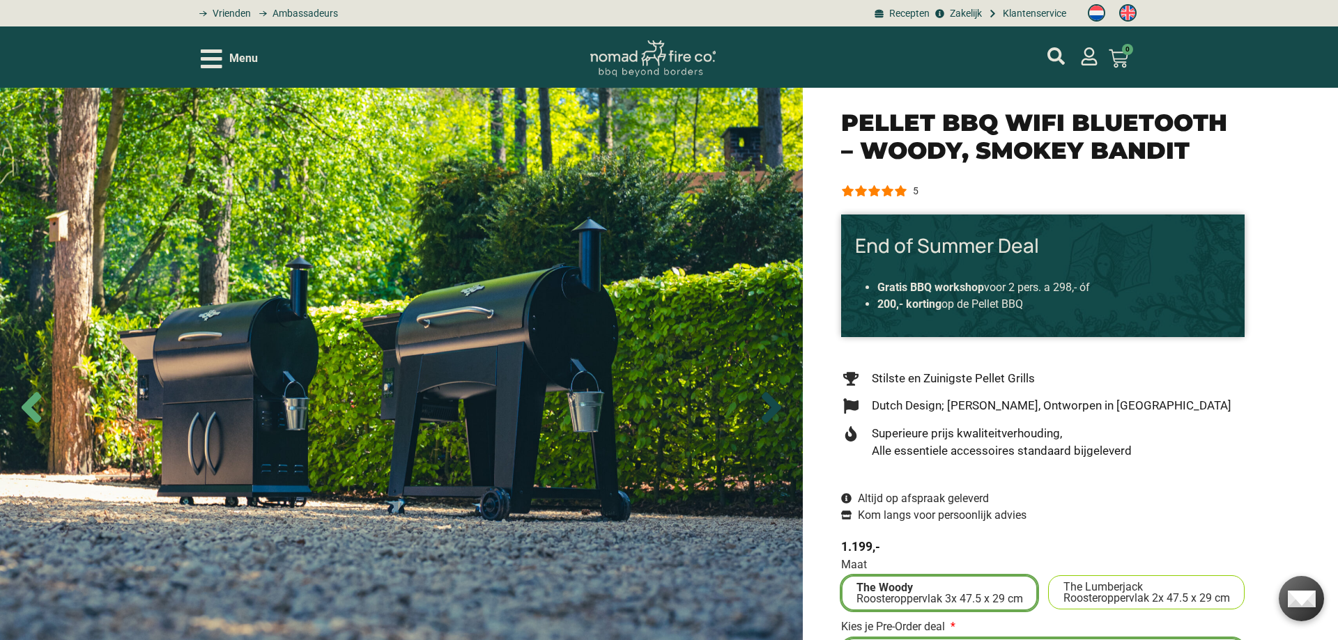
click at [769, 406] on icon "Next slide" at bounding box center [771, 407] width 49 height 49
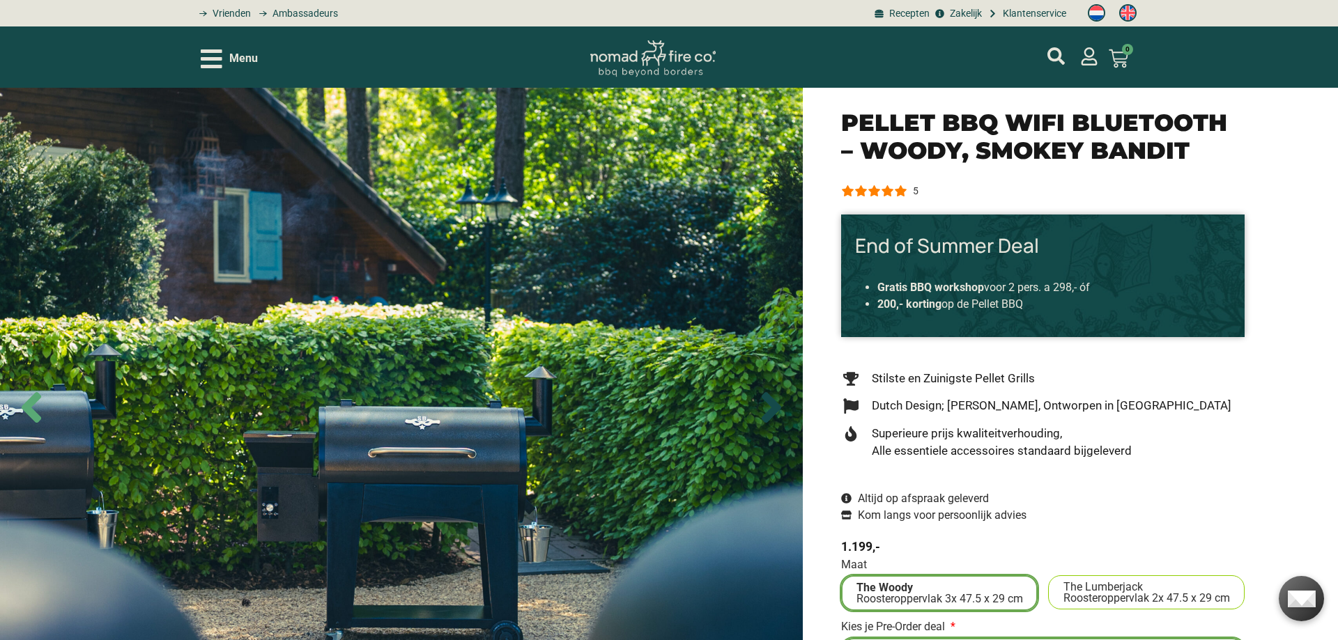
click at [764, 408] on icon "Next slide" at bounding box center [771, 407] width 49 height 49
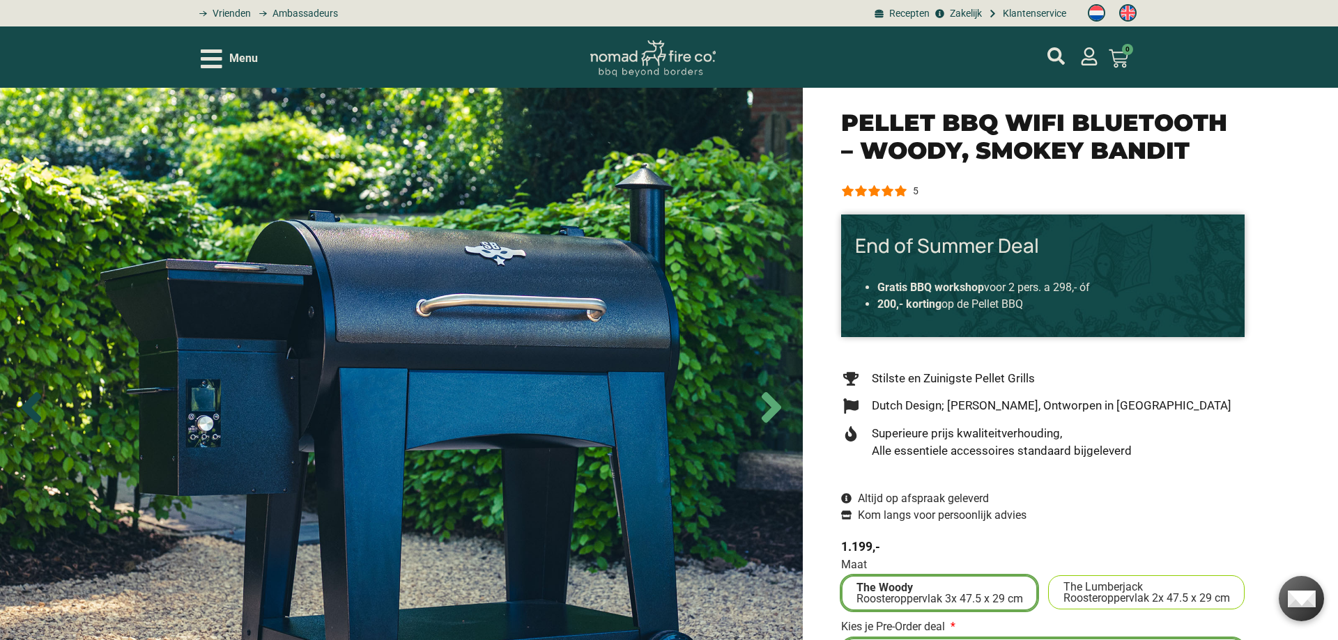
click at [26, 401] on icon "Previous slide" at bounding box center [31, 407] width 49 height 49
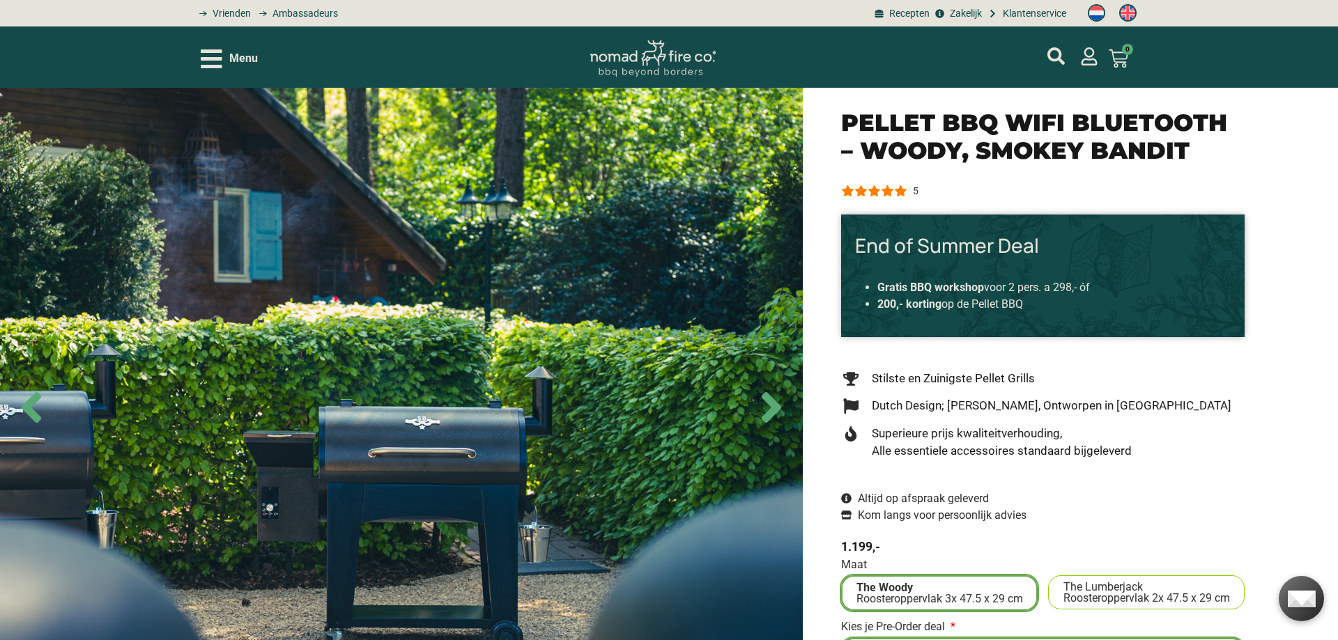
click at [420, 436] on img at bounding box center [401, 408] width 803 height 640
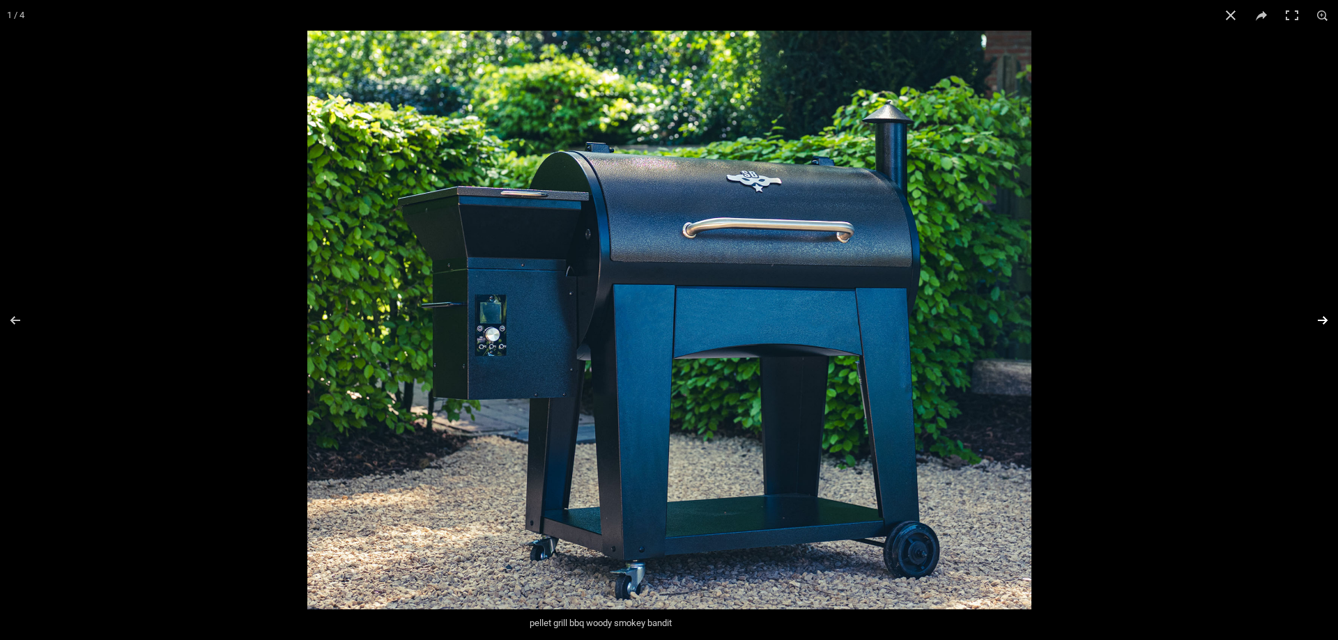
click at [1319, 319] on button "Next (arrow right)" at bounding box center [1313, 321] width 49 height 70
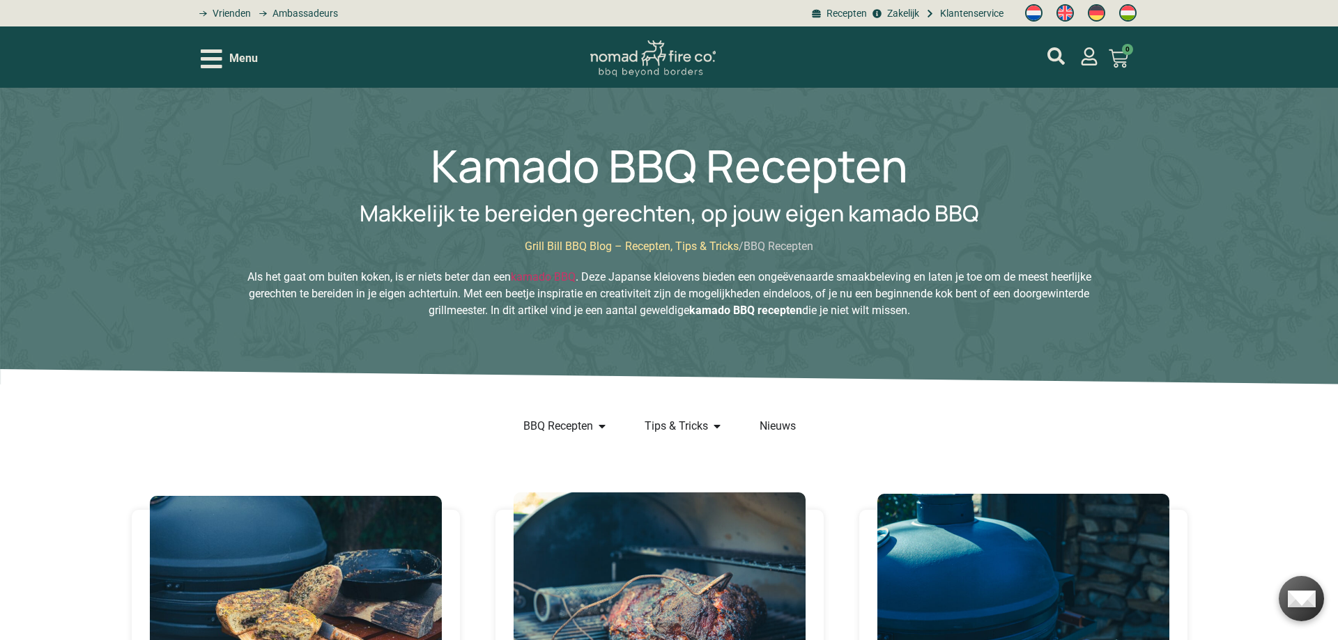
click at [222, 54] on icon "Open/Close Menu" at bounding box center [212, 59] width 22 height 24
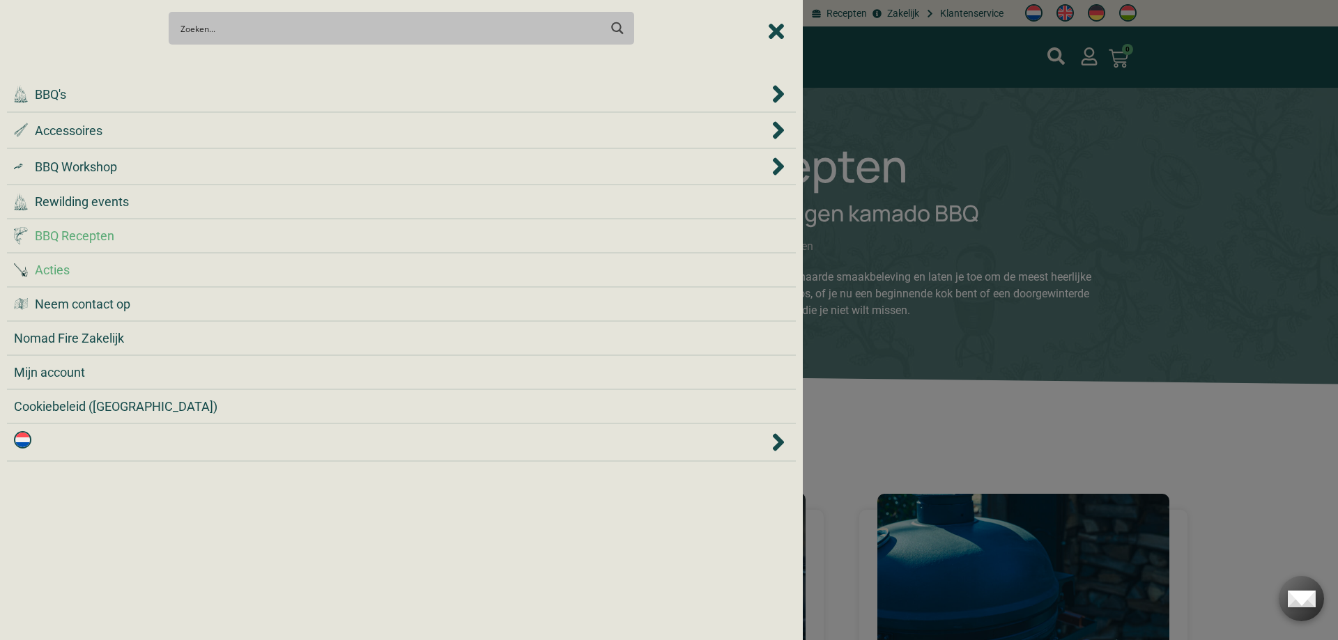
click at [66, 270] on span "Acties" at bounding box center [52, 270] width 35 height 19
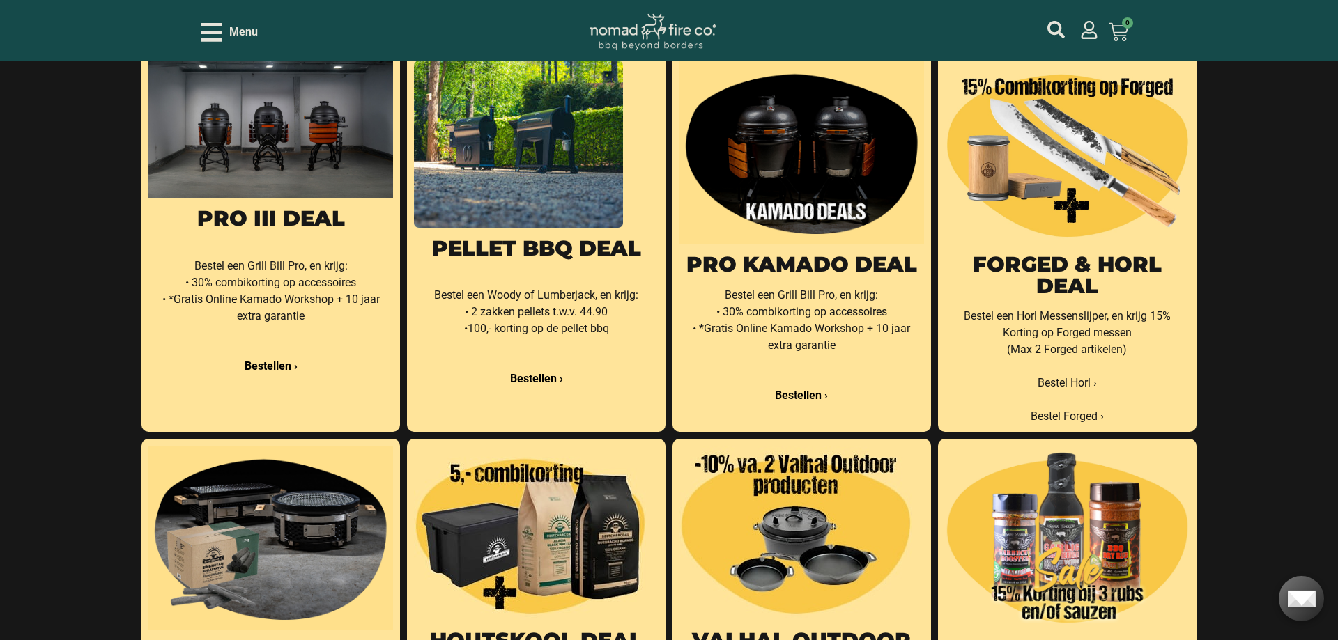
scroll to position [355, 0]
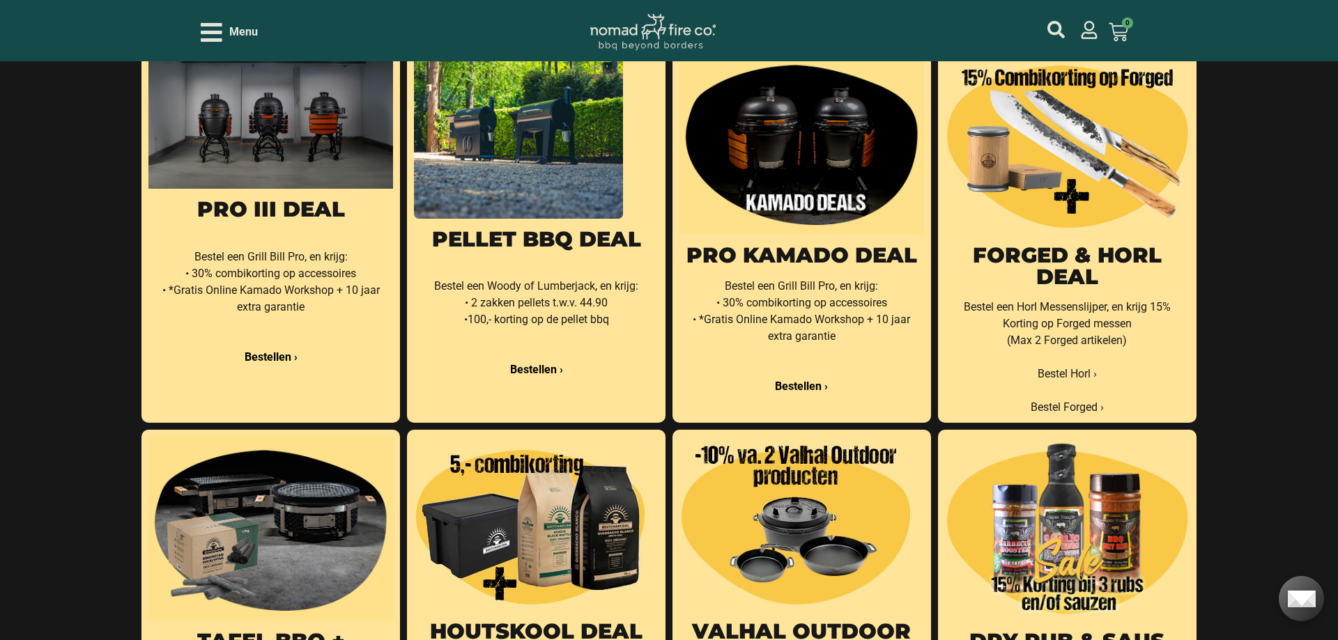
click at [530, 370] on link "Bestellen ›" at bounding box center [536, 369] width 53 height 13
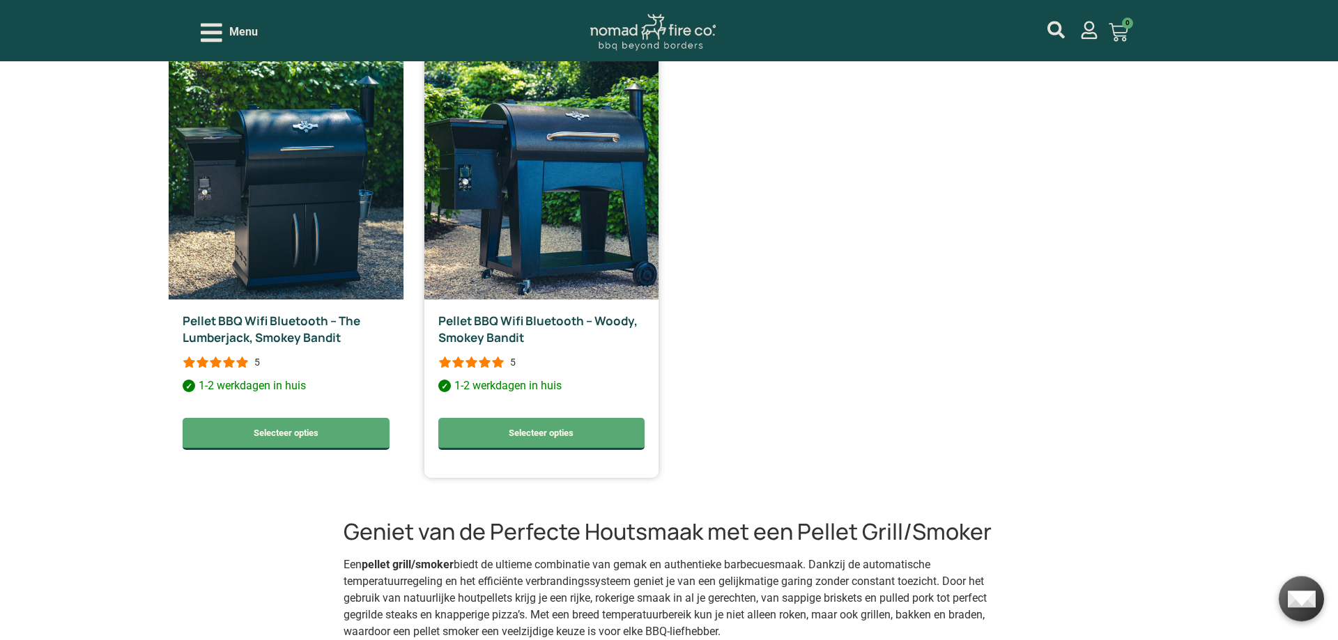
scroll to position [569, 0]
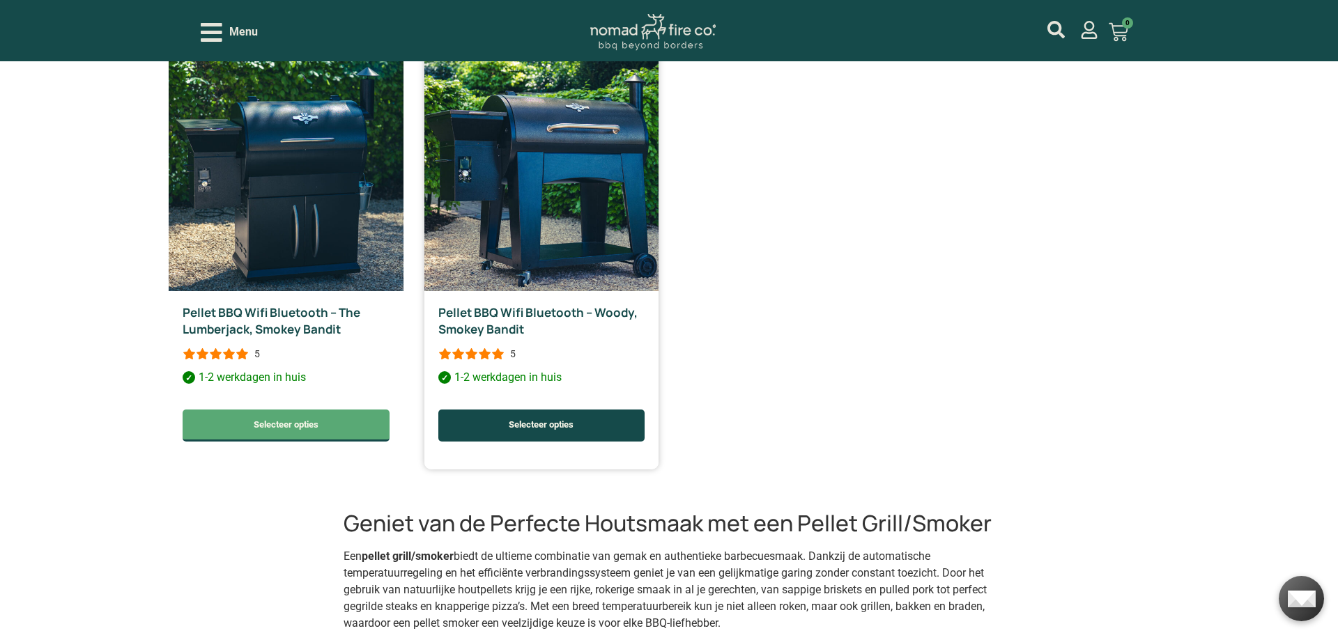
click at [541, 424] on link "Selecteer opties" at bounding box center [541, 426] width 206 height 32
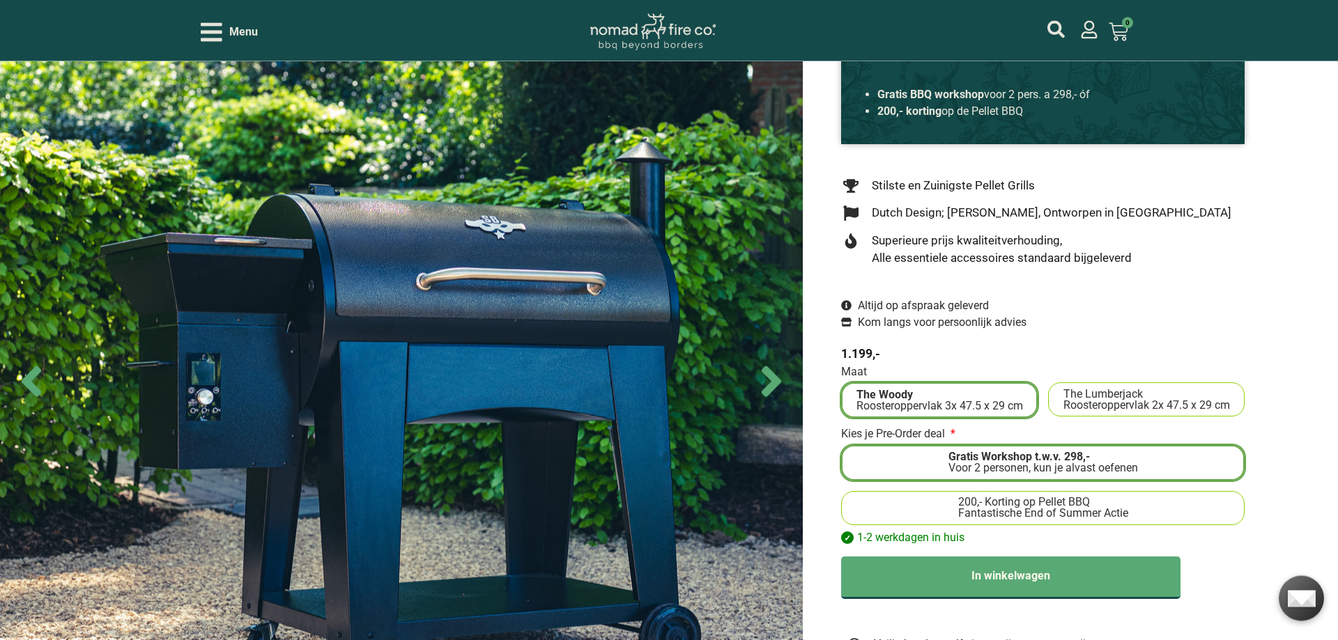
scroll to position [213, 0]
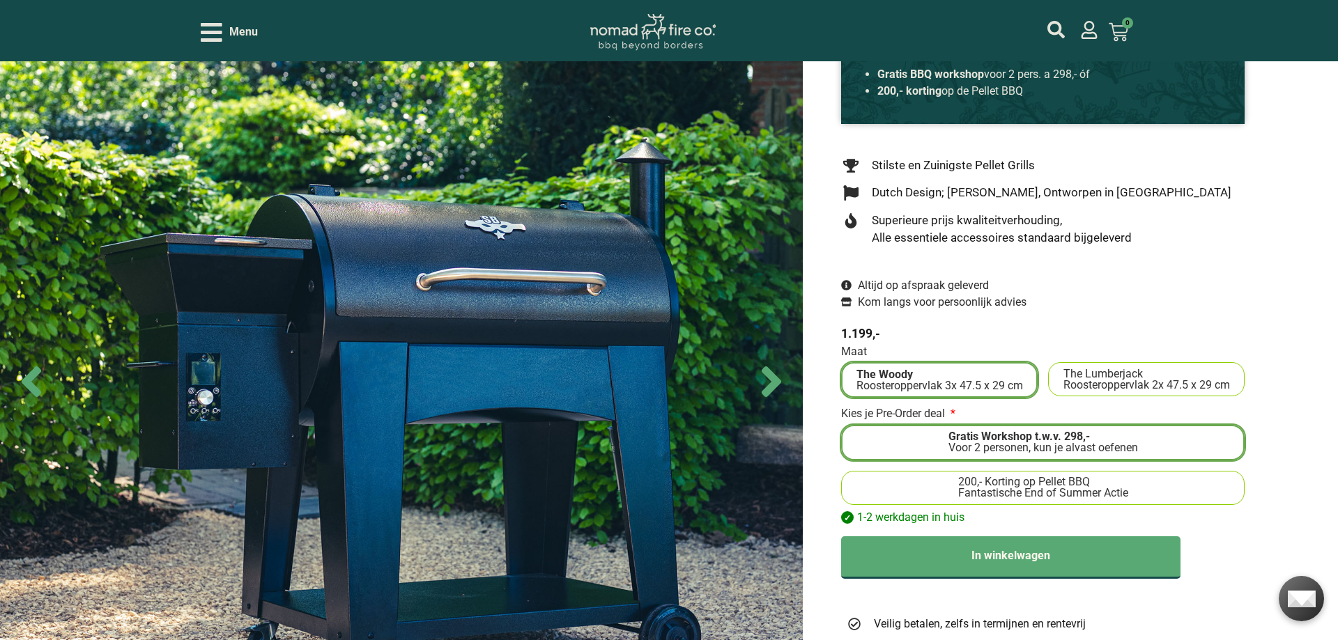
click at [1046, 477] on span "200,- Korting op Pellet BBQ" at bounding box center [1024, 482] width 132 height 11
click at [0, 0] on input "200,- Korting op Pellet BBQ Fantastische End of Summer Actie" at bounding box center [0, 0] width 0 height 0
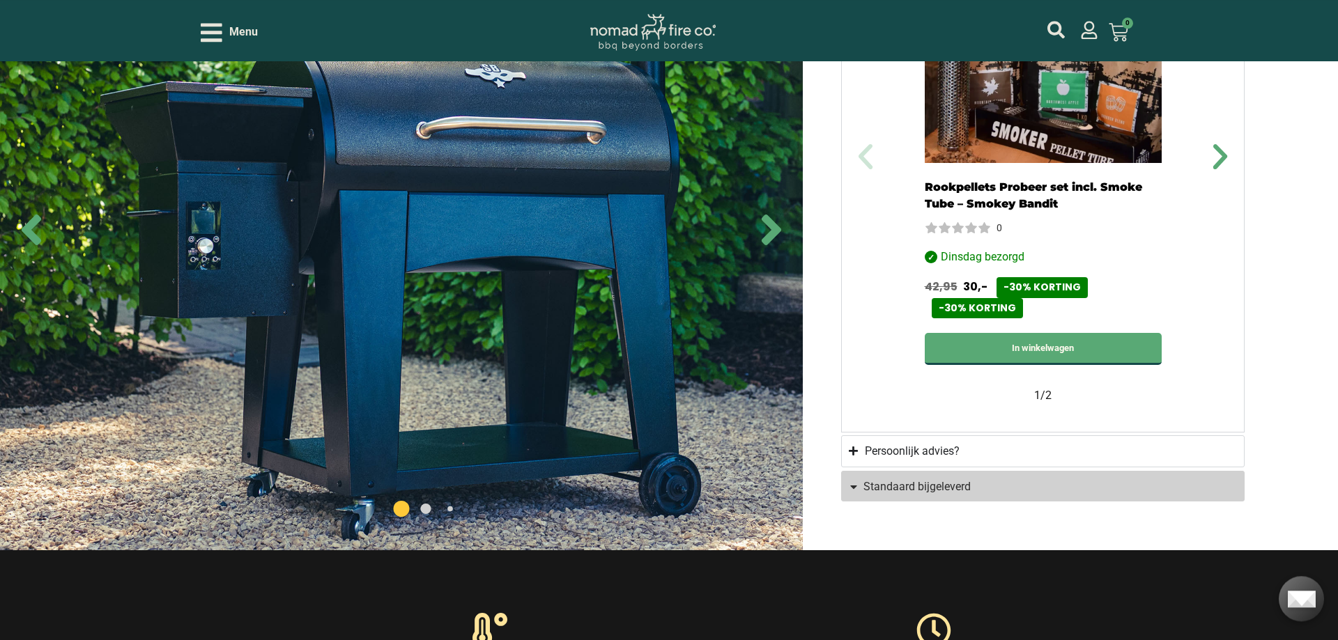
scroll to position [1208, 0]
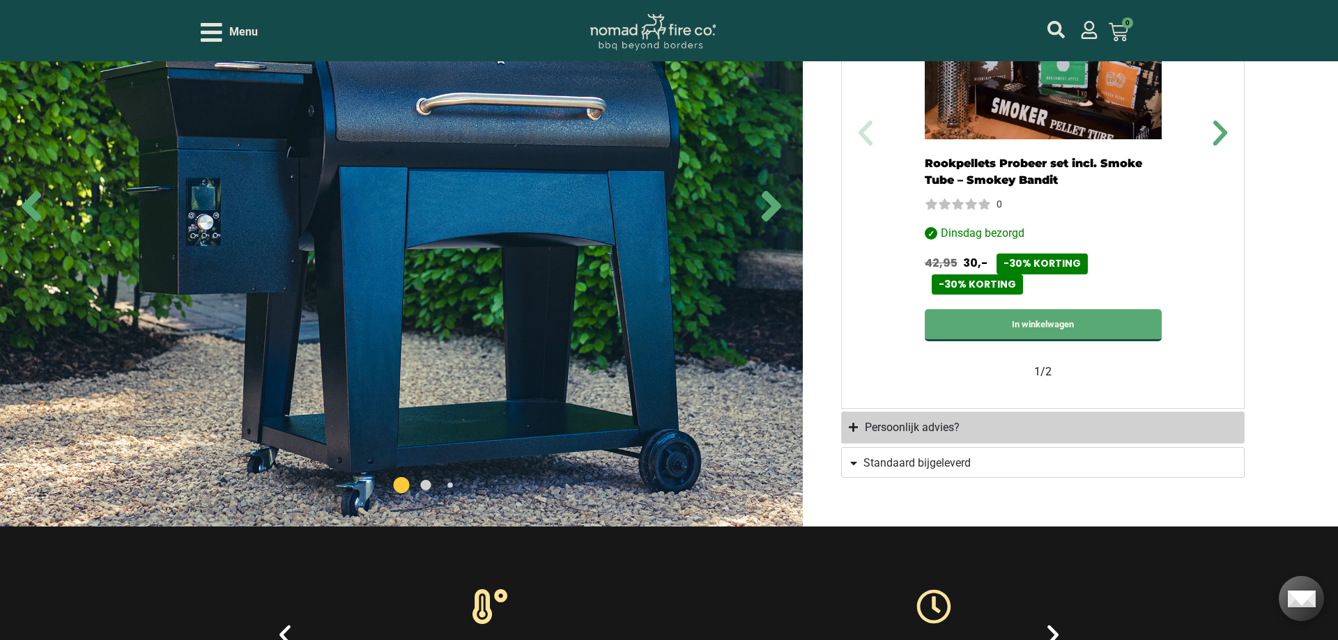
click at [852, 421] on summary "Persoonlijk advies?" at bounding box center [1042, 428] width 403 height 32
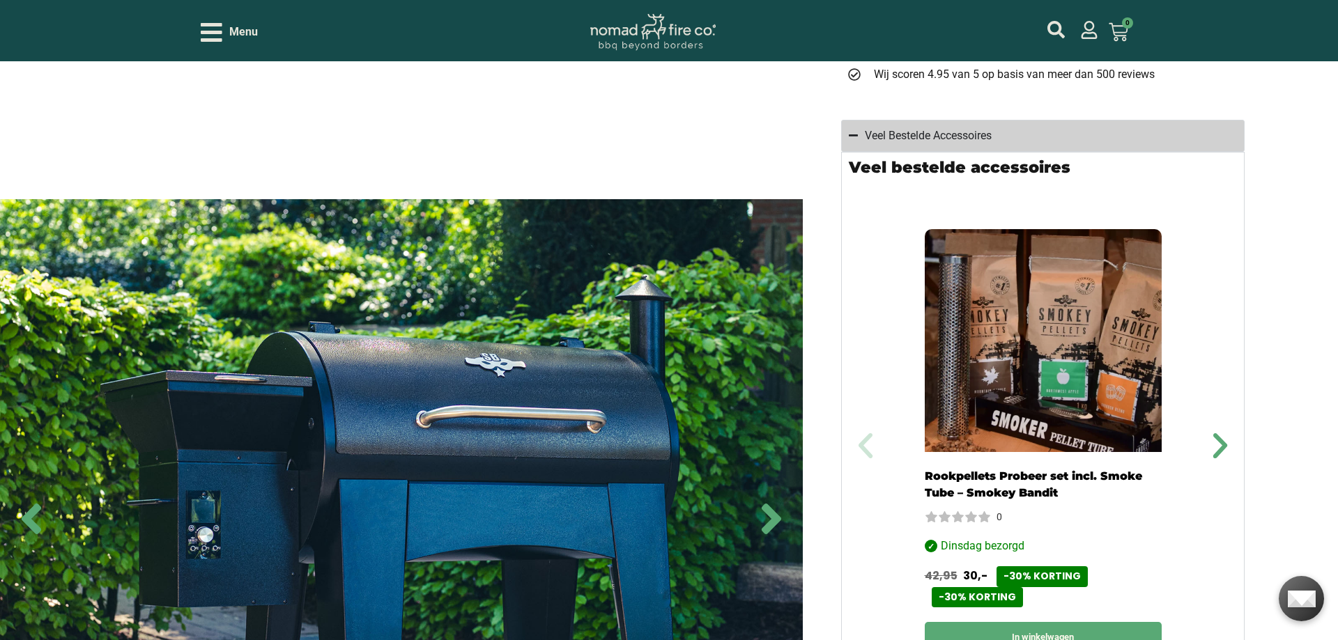
scroll to position [792, 0]
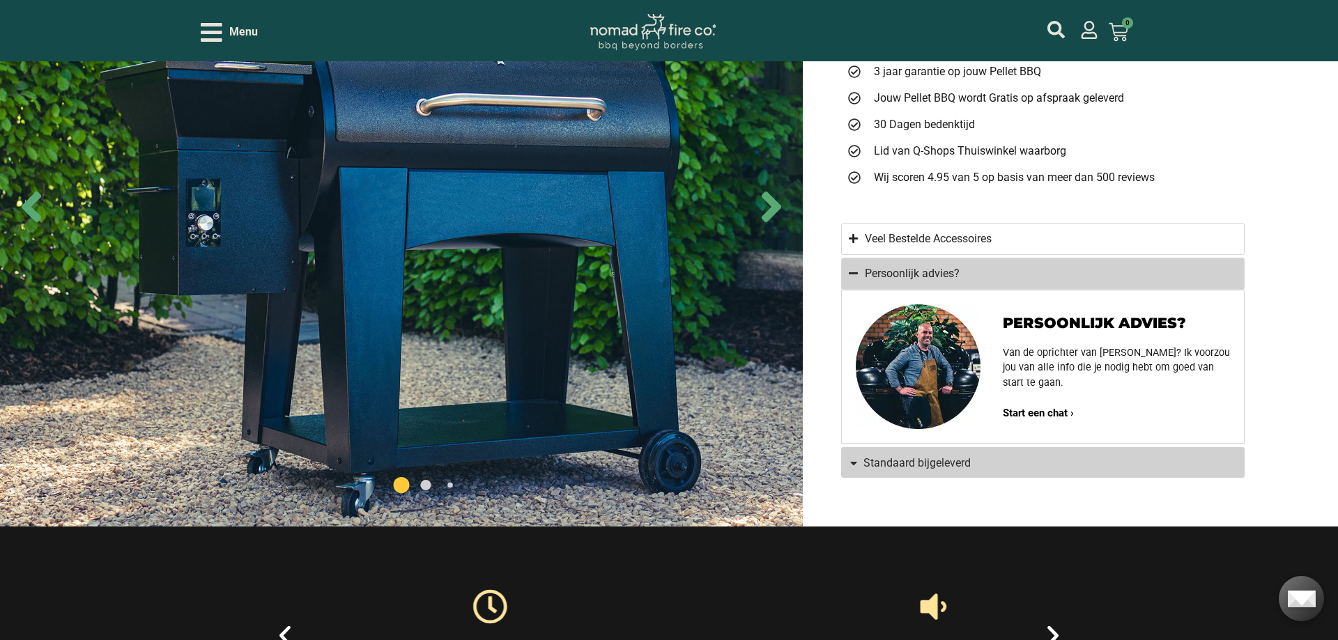
click at [859, 458] on span "Standaard bijgeleverd" at bounding box center [1035, 463] width 375 height 11
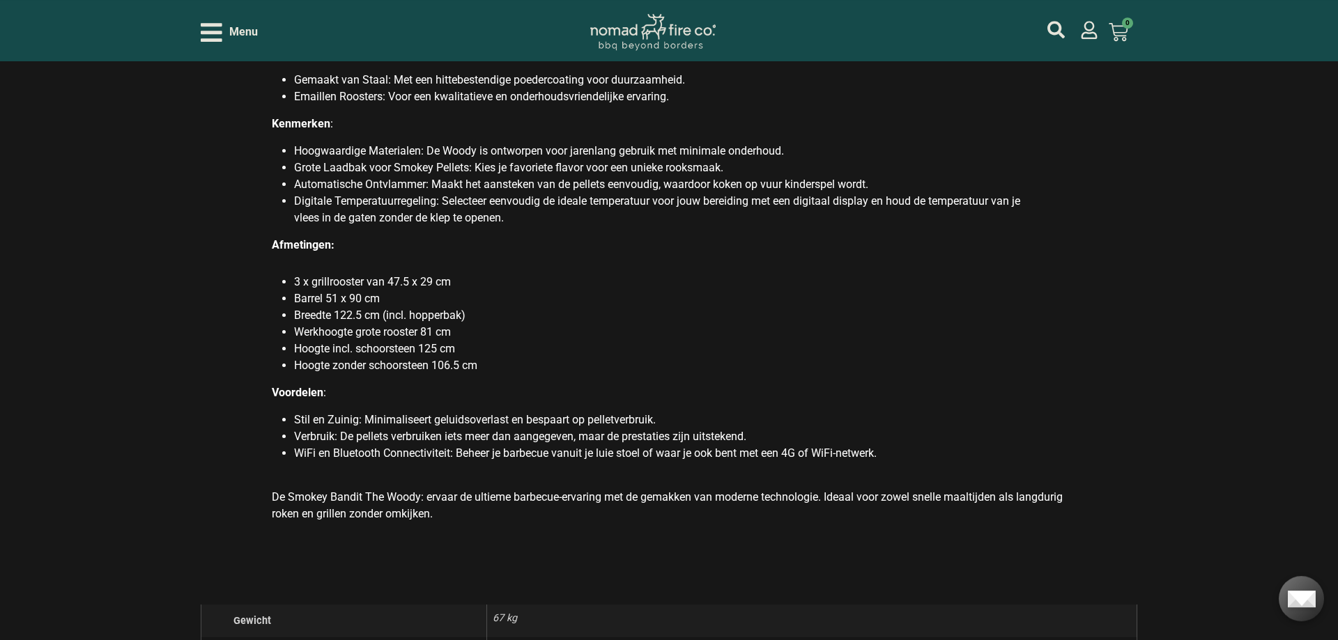
scroll to position [1520, 0]
drag, startPoint x: 51, startPoint y: 244, endPoint x: 245, endPoint y: 244, distance: 193.7
click at [294, 323] on li "Werkhoogte grote rooster 81 cm" at bounding box center [669, 331] width 750 height 17
drag, startPoint x: 38, startPoint y: 230, endPoint x: 211, endPoint y: 232, distance: 172.8
click at [294, 307] on li "Breedte 122.5 cm (incl. hopperbak)" at bounding box center [669, 315] width 750 height 17
